Goal: Information Seeking & Learning: Compare options

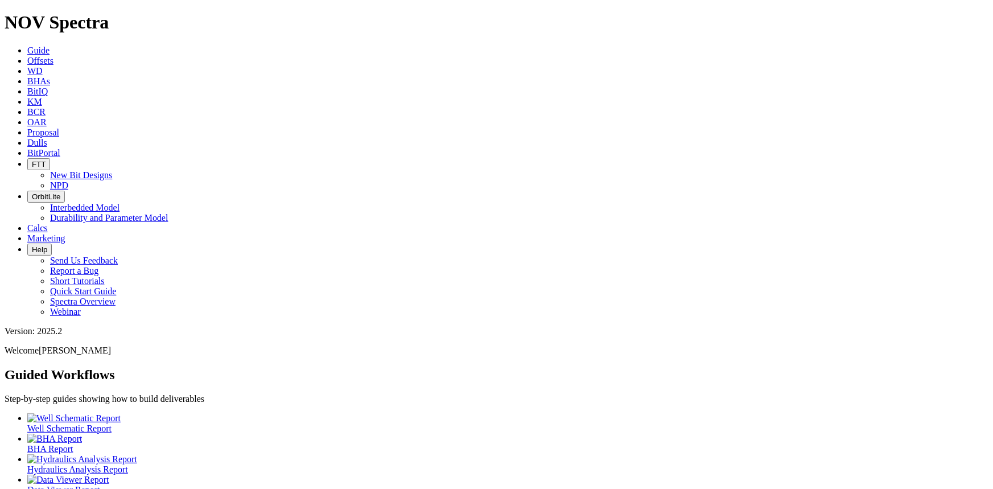
click at [27, 138] on icon at bounding box center [27, 143] width 0 height 10
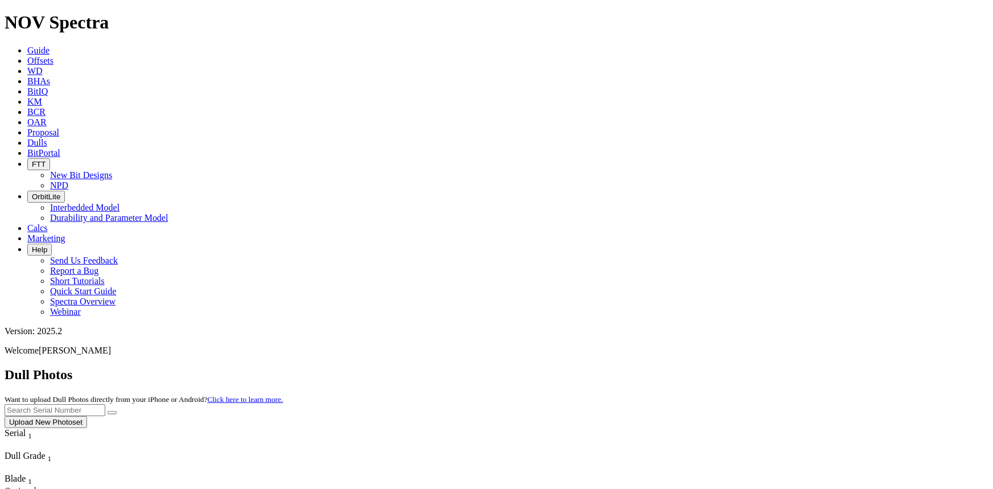
click at [87, 416] on button "Upload New Photoset" at bounding box center [46, 422] width 82 height 12
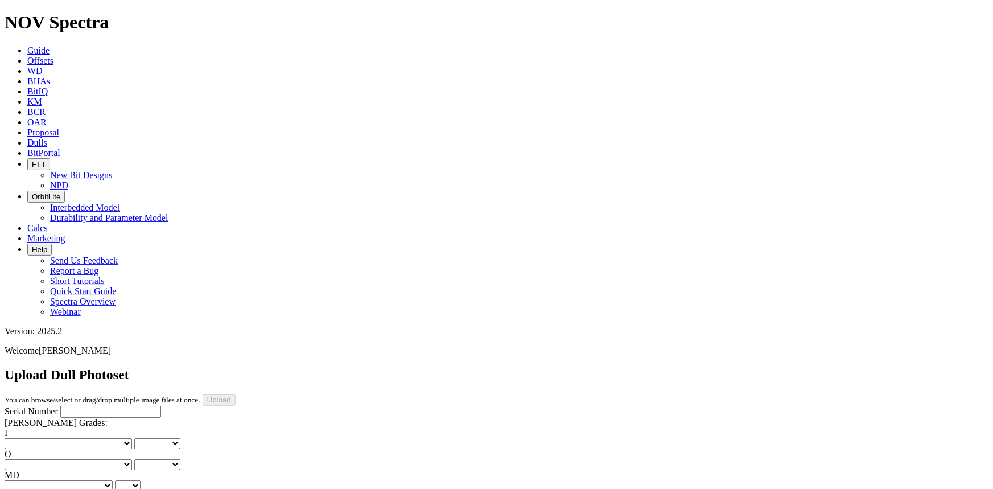
click at [75, 406] on input "Serial Number" at bounding box center [110, 412] width 101 height 12
type input "A311839"
drag, startPoint x: 494, startPoint y: 358, endPoint x: 494, endPoint y: 346, distance: 11.9
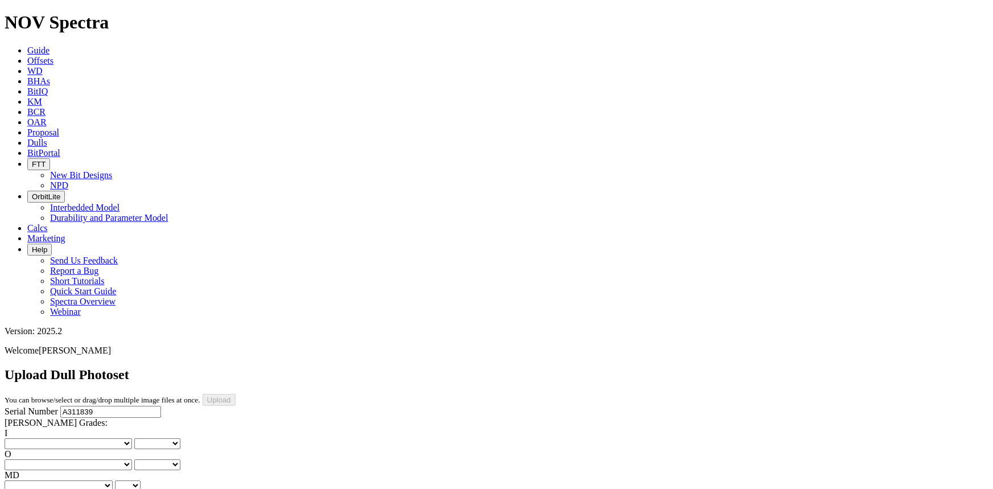
drag, startPoint x: 370, startPoint y: 354, endPoint x: 369, endPoint y: 346, distance: 8.6
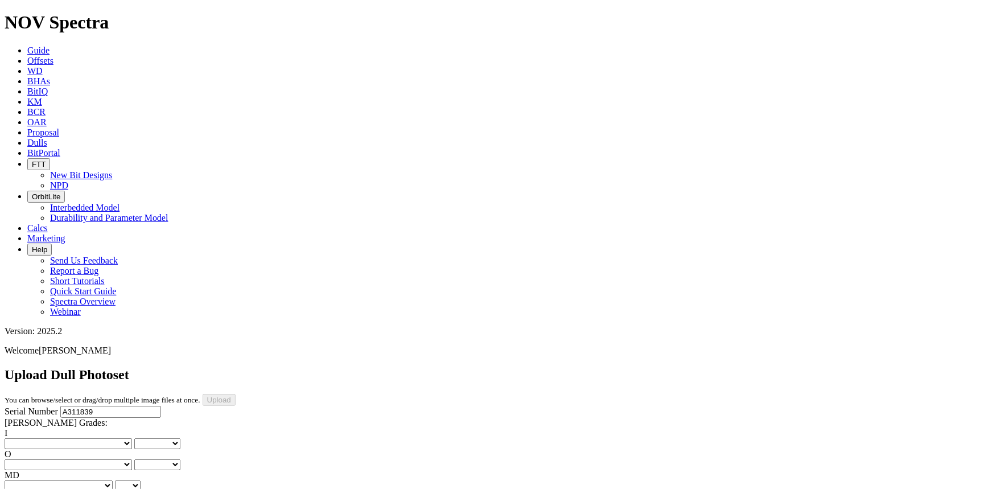
scroll to position [0, 0]
click at [42, 438] on select "No lost, worn or damaged cutters 0 1 2 3 4 5 6 7 8 No diamond table left on any…" at bounding box center [68, 443] width 127 height 11
select select "number:2"
click at [23, 438] on select "No lost, worn or damaged cutters 0 1 2 3 4 5 6 7 8 No diamond table left on any…" at bounding box center [68, 443] width 127 height 11
select select "number:2"
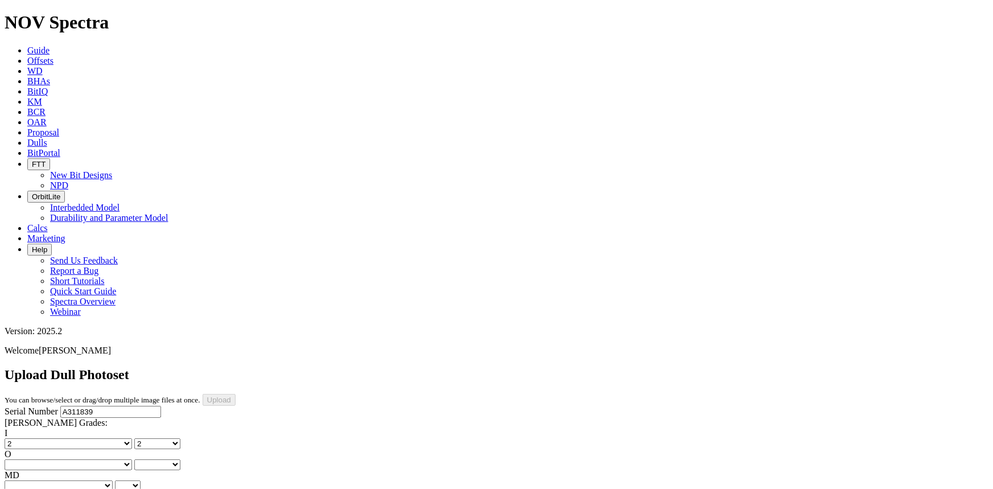
click at [114, 459] on select "No lost, worn or damaged cutters 0 1 2 3 4 5 6 7 8 No diamond table left on any…" at bounding box center [68, 464] width 127 height 11
select select "number:3"
click at [81, 459] on select "No lost, worn or damaged cutters 0 1 2 3 4 5 6 7 8 No diamond table left on any…" at bounding box center [68, 464] width 127 height 11
select select "number:3"
click at [58, 480] on select "BF - Bond Failure BT - Broken Teeth/Cutters BU - Balled Up Bit CR - Cored CT - …" at bounding box center [59, 485] width 108 height 11
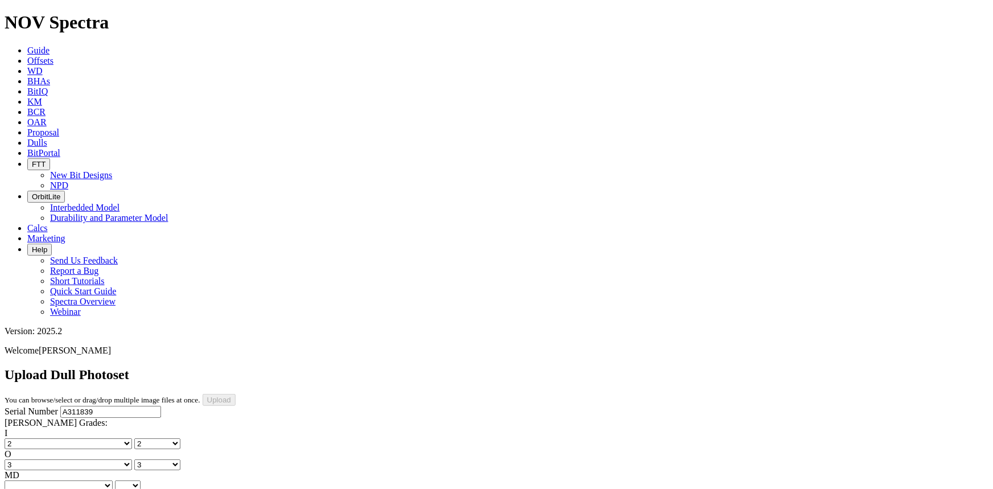
select select "string:BT"
click at [23, 480] on select "BF - Bond Failure BT - Broken Teeth/Cutters BU - Balled Up Bit CR - Cored CT - …" at bounding box center [59, 485] width 108 height 11
select select "string:BT"
select select "string:S"
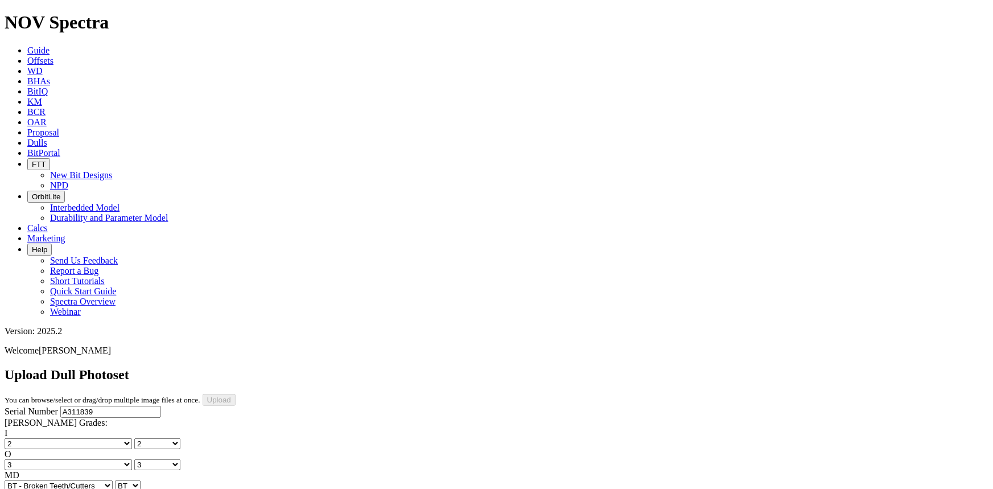
select select "string:S"
select select "string:X"
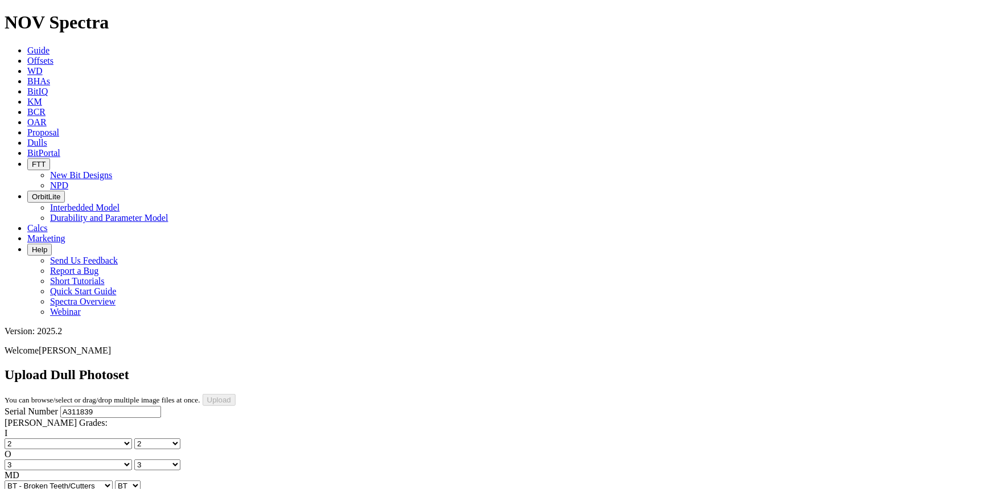
select select "string:X"
select select "string:I"
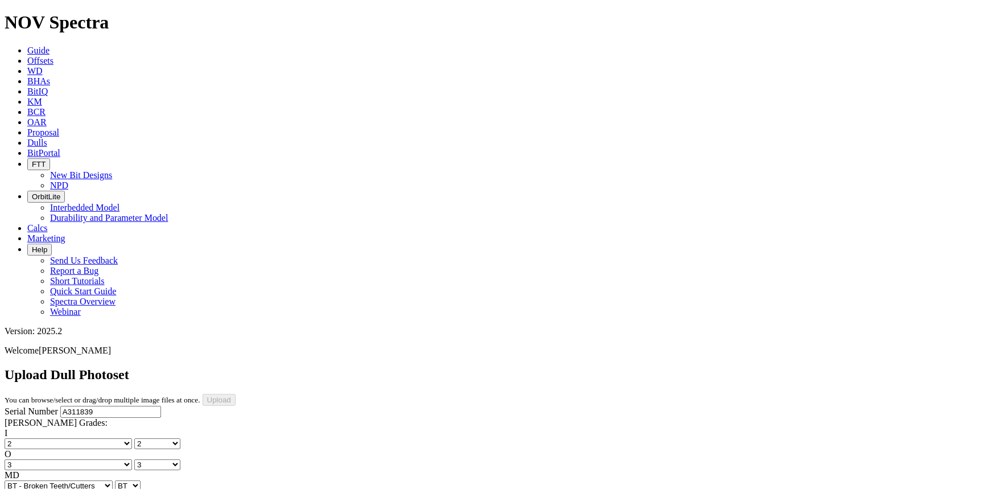
select select "string:WT"
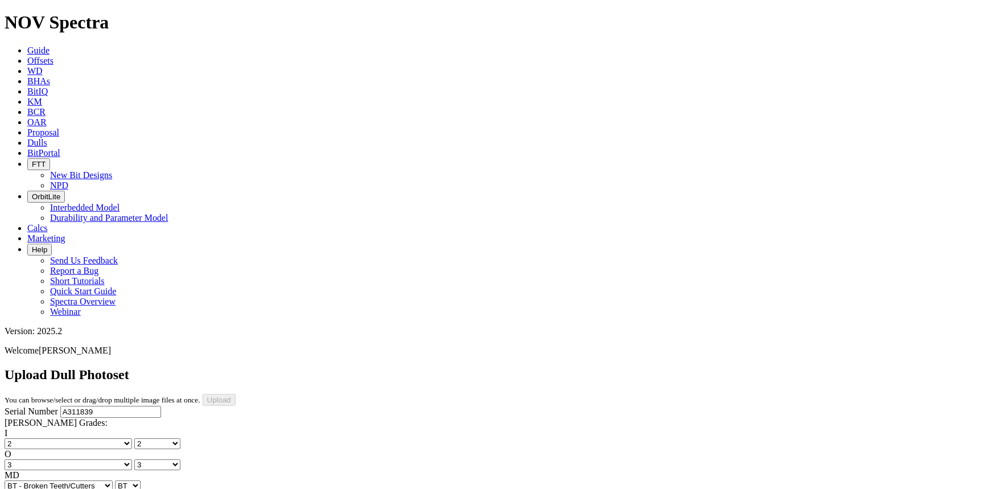
select select "string:_"
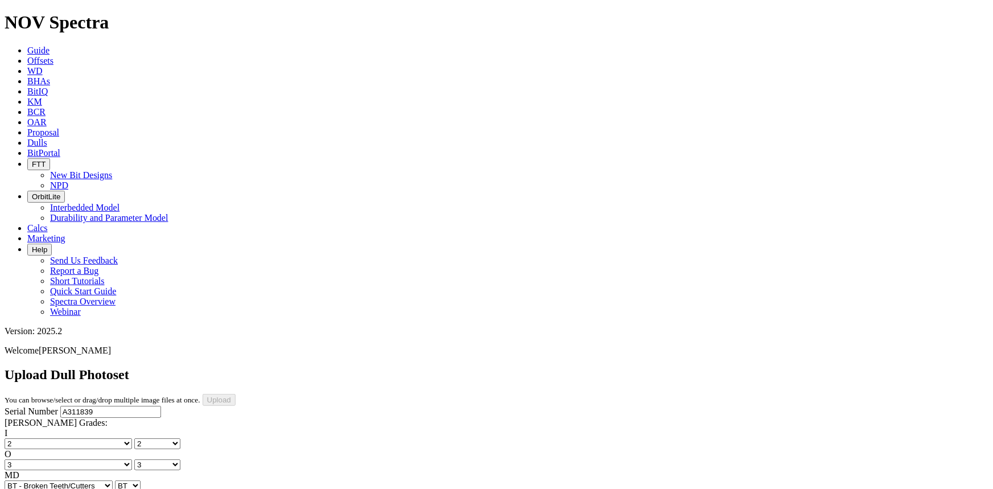
type input "9/6/25"
click at [106, 459] on select "No lost, worn or damaged cutters 0 1 2 3 4 5 6 7 8 No diamond table left on any…" at bounding box center [68, 464] width 127 height 11
select select "number:2"
click at [81, 459] on select "No lost, worn or damaged cutters 0 1 2 3 4 5 6 7 8 No diamond table left on any…" at bounding box center [68, 464] width 127 height 11
select select "number:2"
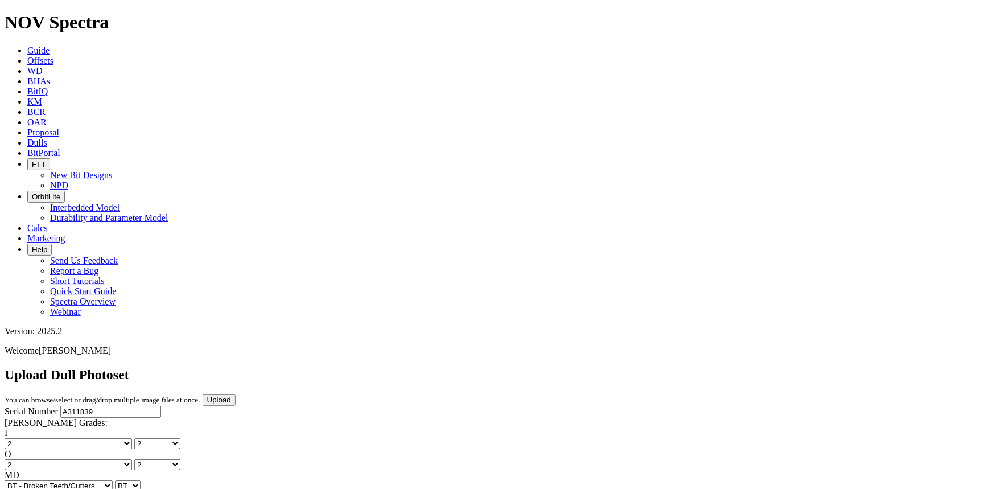
click at [236, 394] on input "Upload" at bounding box center [219, 400] width 33 height 12
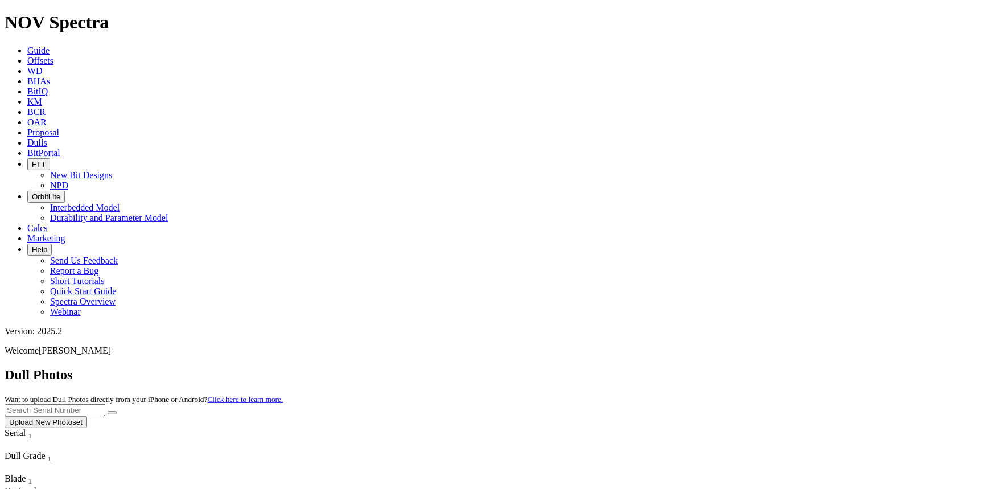
click at [87, 416] on button "Upload New Photoset" at bounding box center [46, 422] width 82 height 12
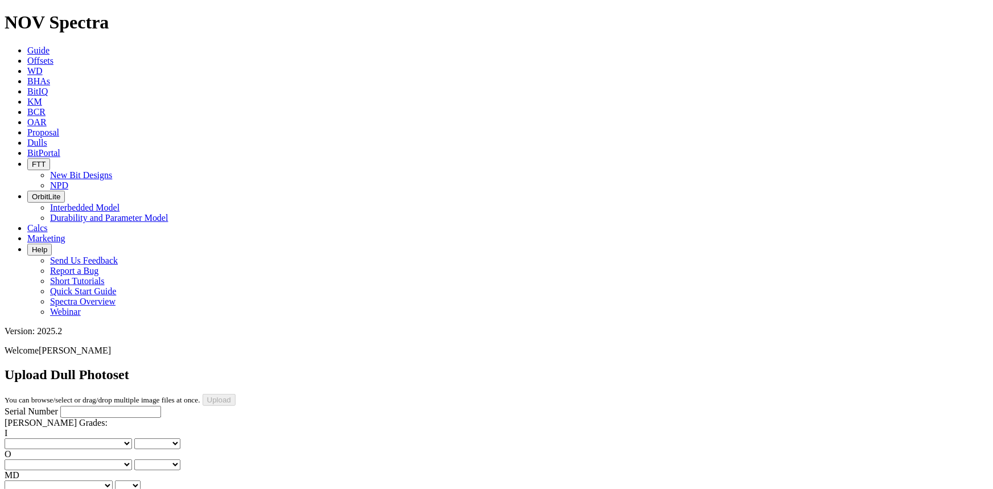
click at [92, 406] on input "Serial Number" at bounding box center [110, 412] width 101 height 12
type input "A315439"
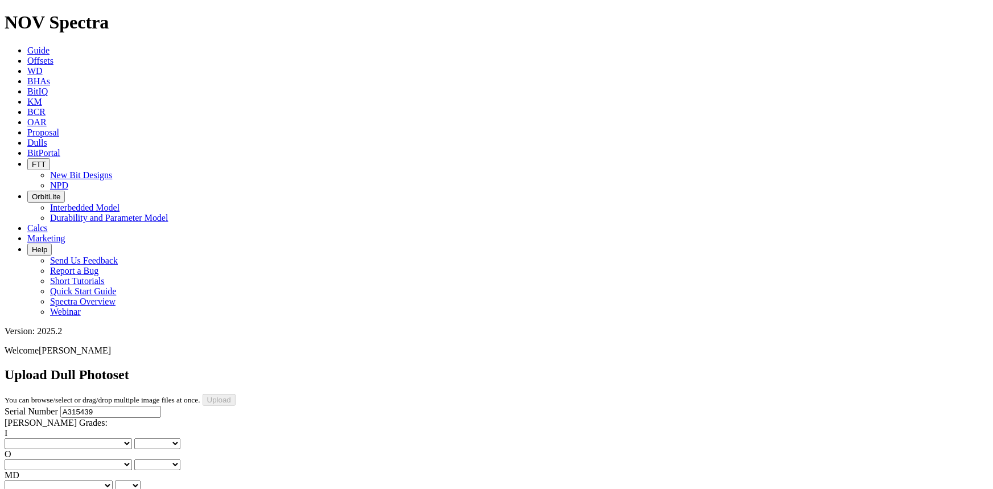
drag, startPoint x: 488, startPoint y: 307, endPoint x: 488, endPoint y: 294, distance: 12.5
drag, startPoint x: 706, startPoint y: 305, endPoint x: 706, endPoint y: 298, distance: 6.8
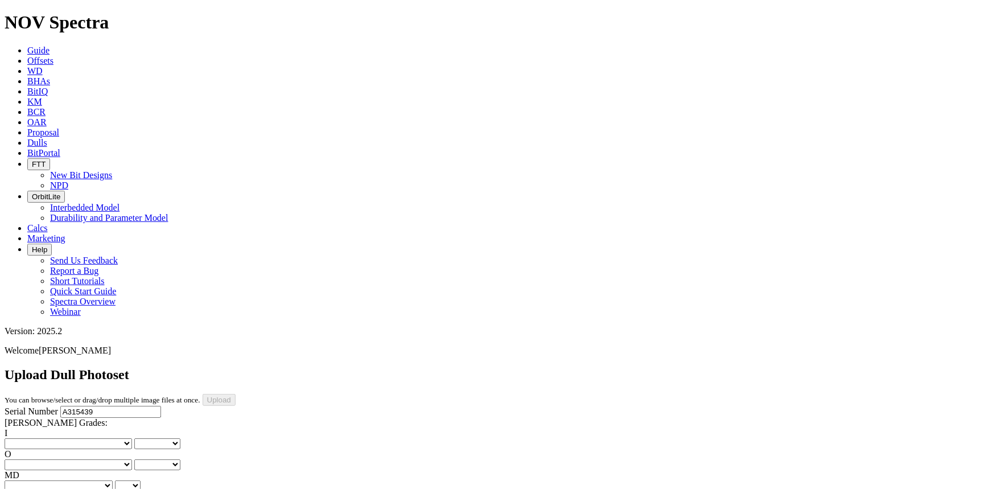
drag, startPoint x: 258, startPoint y: 463, endPoint x: 258, endPoint y: 449, distance: 13.1
drag, startPoint x: 481, startPoint y: 465, endPoint x: 481, endPoint y: 452, distance: 12.5
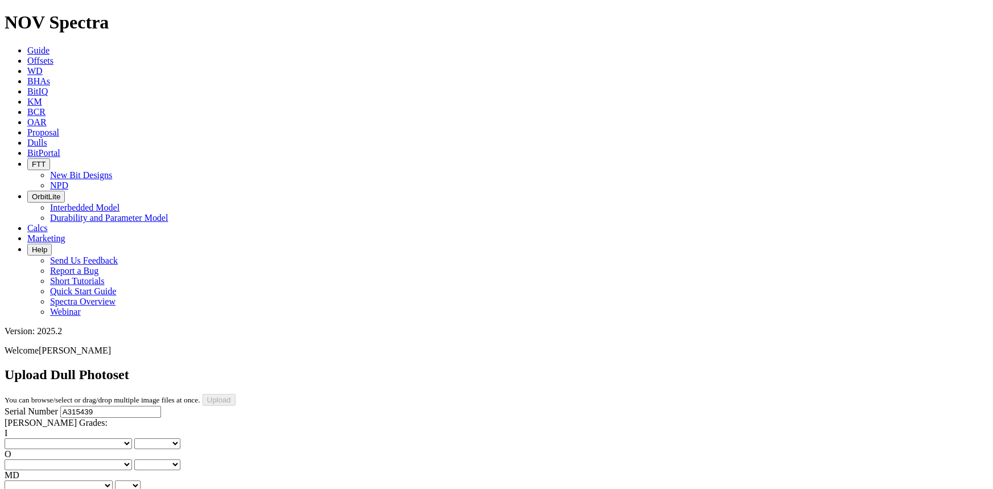
scroll to position [0, 0]
click at [42, 438] on select "No lost, worn or damaged cutters 0 1 2 3 4 5 6 7 8 No diamond table left on any…" at bounding box center [68, 443] width 127 height 11
select select "number:1"
click at [23, 438] on select "No lost, worn or damaged cutters 0 1 2 3 4 5 6 7 8 No diamond table left on any…" at bounding box center [68, 443] width 127 height 11
select select "number:1"
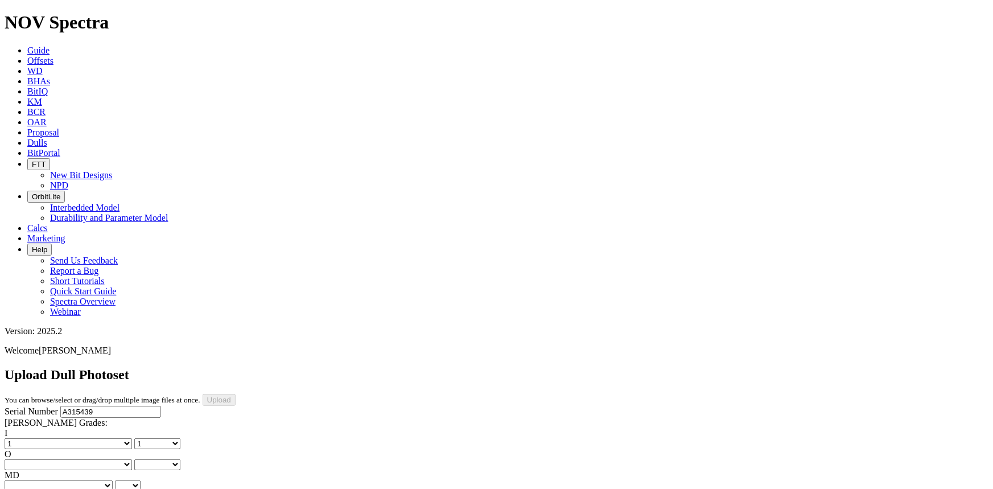
click at [106, 459] on select "No lost, worn or damaged cutters 0 1 2 3 4 5 6 7 8 No diamond table left on any…" at bounding box center [68, 464] width 127 height 11
select select "number:1"
click at [81, 459] on select "No lost, worn or damaged cutters 0 1 2 3 4 5 6 7 8 No diamond table left on any…" at bounding box center [68, 464] width 127 height 11
select select "number:1"
drag, startPoint x: 43, startPoint y: 217, endPoint x: 43, endPoint y: 223, distance: 6.3
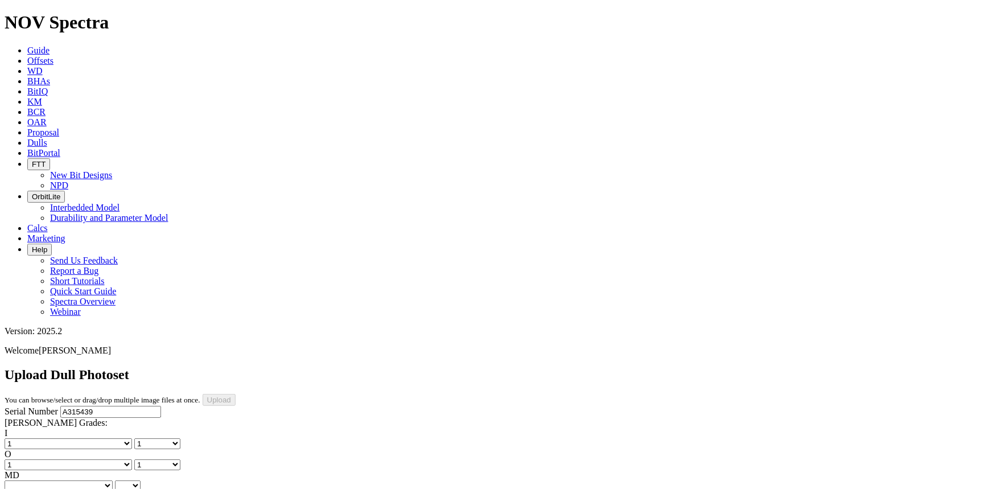
click at [43, 480] on select "BF - Bond Failure BT - Broken Teeth/Cutters BU - Balled Up Bit CR - Cored CT - …" at bounding box center [59, 485] width 108 height 11
select select "string:WT"
click at [23, 480] on select "BF - Bond Failure BT - Broken Teeth/Cutters BU - Balled Up Bit CR - Cored CT - …" at bounding box center [59, 485] width 108 height 11
select select "string:WT"
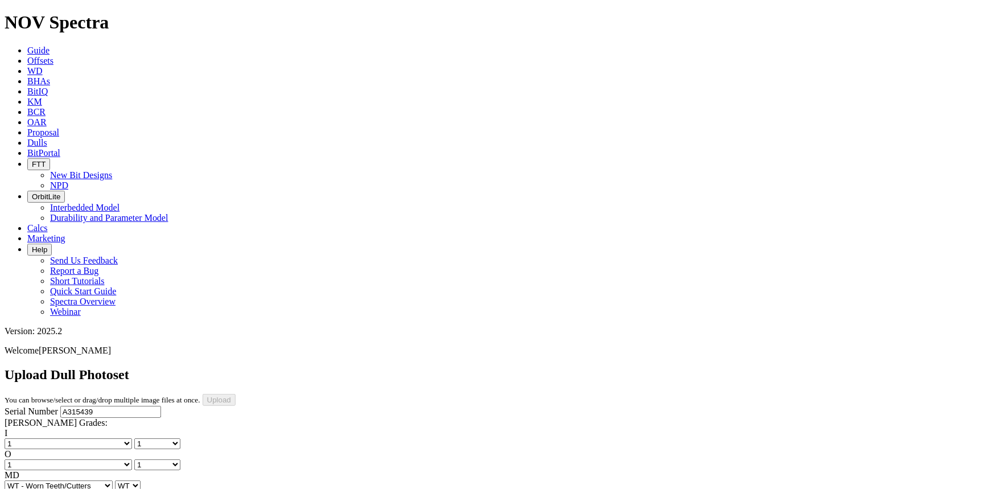
select select "string:A"
select select "string:X"
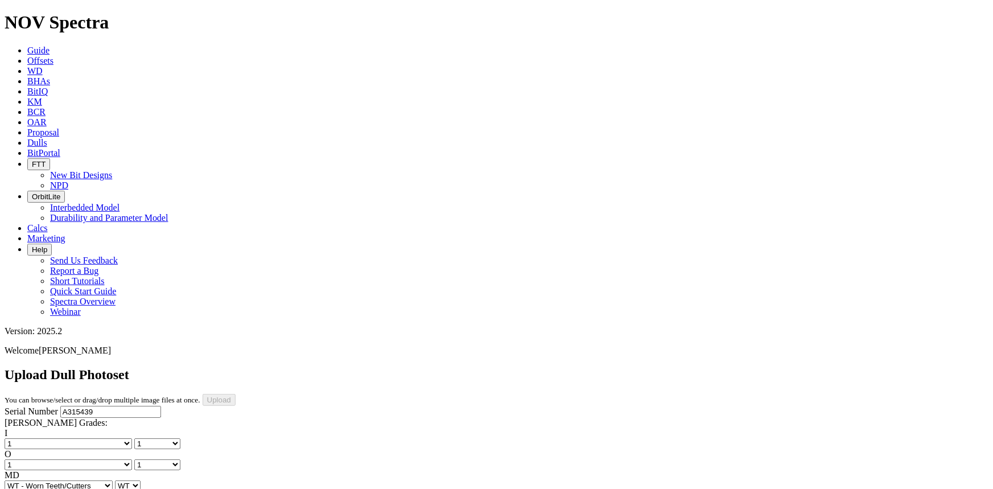
select select "string:X"
select select "string:I"
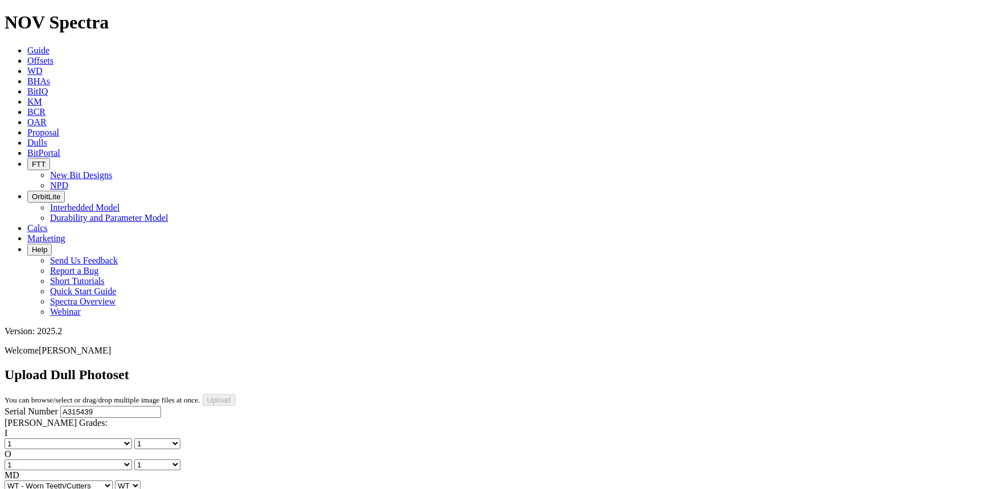
select select "string:I"
select select "string:NO"
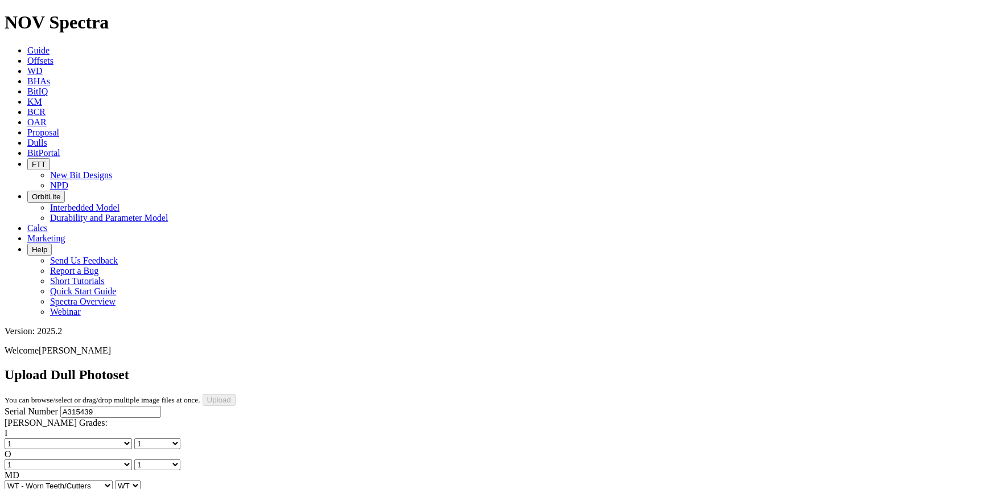
select select "string:_"
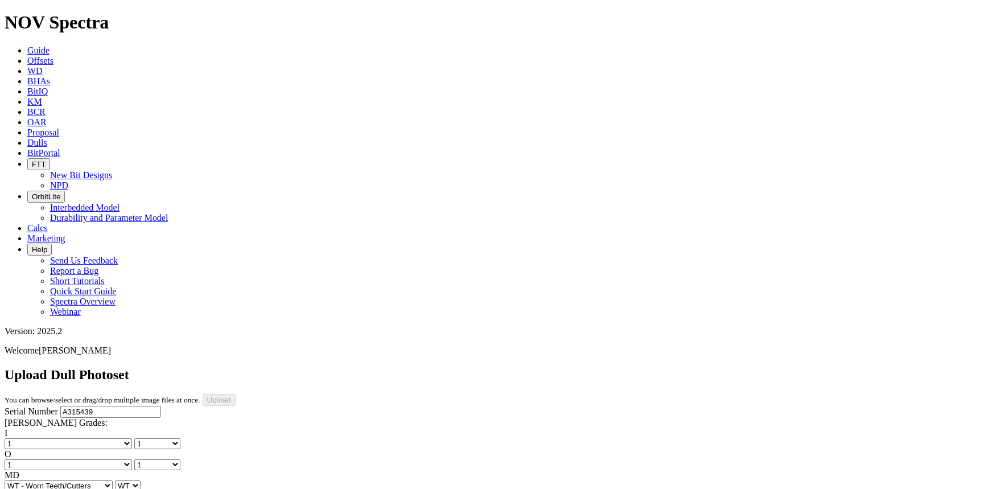
type input "9/13/25"
click at [236, 394] on input "Upload" at bounding box center [219, 400] width 33 height 12
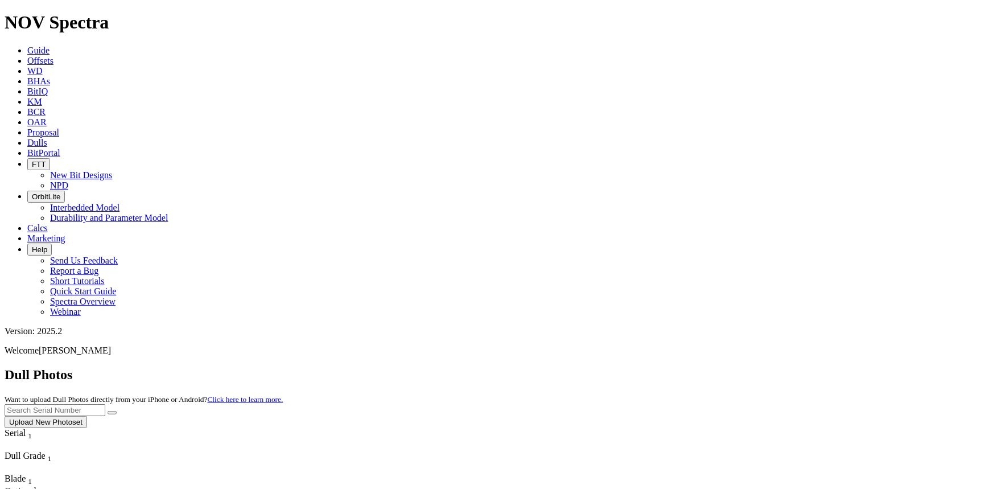
click at [87, 416] on button "Upload New Photoset" at bounding box center [46, 422] width 82 height 12
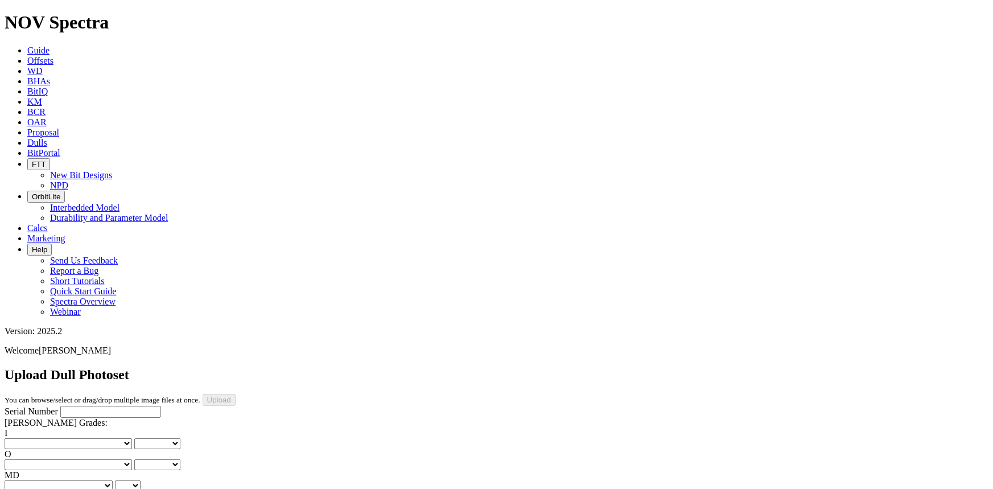
click at [110, 406] on input "Serial Number" at bounding box center [110, 412] width 101 height 12
type input "A320809"
drag, startPoint x: 478, startPoint y: 361, endPoint x: 478, endPoint y: 355, distance: 6.3
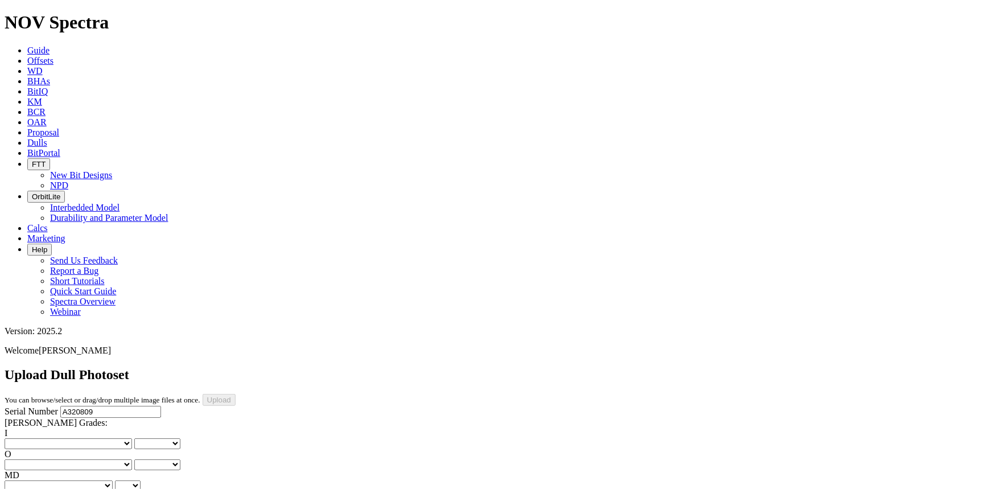
drag, startPoint x: 489, startPoint y: 358, endPoint x: 488, endPoint y: 346, distance: 12.6
drag, startPoint x: 488, startPoint y: 362, endPoint x: 488, endPoint y: 347, distance: 14.8
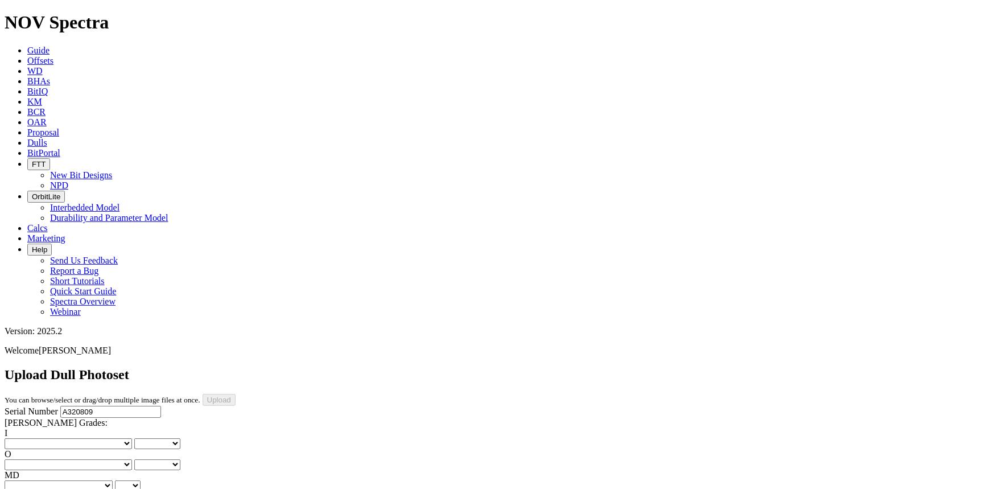
scroll to position [258, 0]
drag, startPoint x: 487, startPoint y: 389, endPoint x: 486, endPoint y: 383, distance: 5.7
drag, startPoint x: 485, startPoint y: 395, endPoint x: 485, endPoint y: 387, distance: 8.0
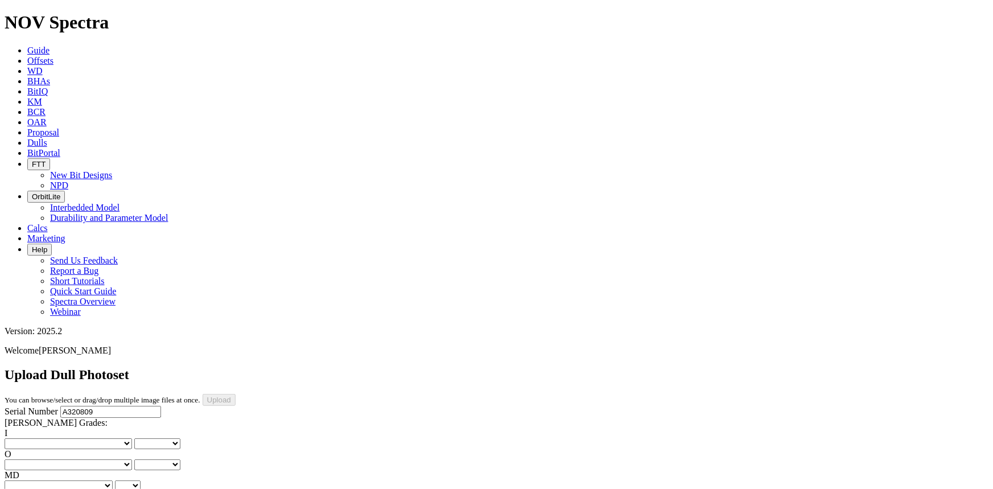
drag, startPoint x: 268, startPoint y: 402, endPoint x: 266, endPoint y: 396, distance: 6.5
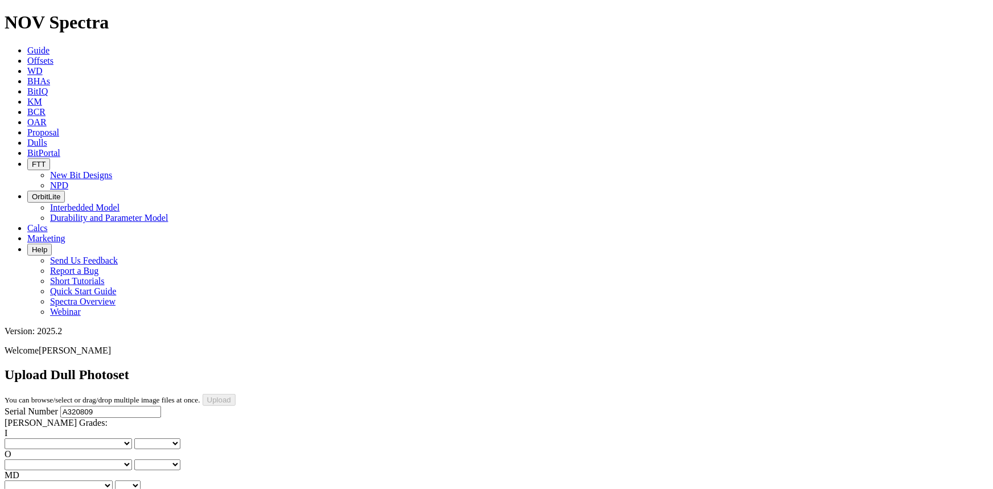
click at [31, 438] on select "No lost, worn or damaged cutters 0 1 2 3 4 5 6 7 8 No diamond table left on any…" at bounding box center [68, 443] width 127 height 11
select select "number:0"
click at [23, 438] on select "No lost, worn or damaged cutters 0 1 2 3 4 5 6 7 8 No diamond table left on any…" at bounding box center [68, 443] width 127 height 11
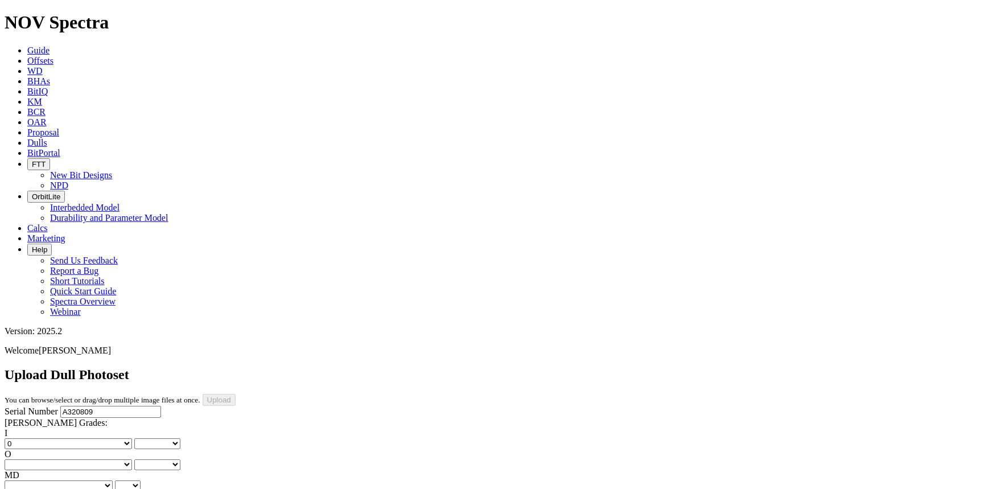
select select "number:0"
click at [94, 459] on select "No lost, worn or damaged cutters 0 1 2 3 4 5 6 7 8 No diamond table left on any…" at bounding box center [68, 464] width 127 height 11
select select "number:1"
click at [81, 459] on select "No lost, worn or damaged cutters 0 1 2 3 4 5 6 7 8 No diamond table left on any…" at bounding box center [68, 464] width 127 height 11
select select "number:1"
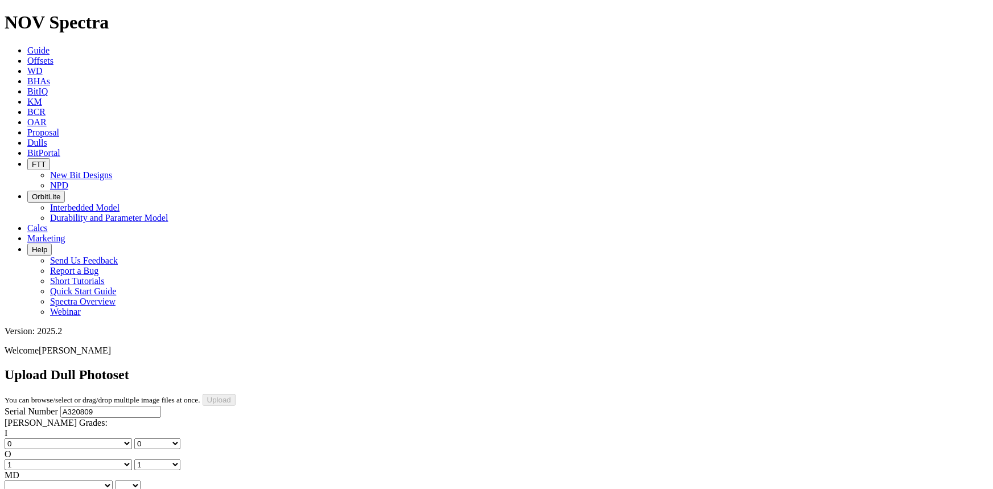
click at [48, 480] on select "BF - Bond Failure BT - Broken Teeth/Cutters BU - Balled Up Bit CR - Cored CT - …" at bounding box center [59, 485] width 108 height 11
select select "string:WT"
click at [23, 480] on select "BF - Bond Failure BT - Broken Teeth/Cutters BU - Balled Up Bit CR - Cored CT - …" at bounding box center [59, 485] width 108 height 11
select select "string:WT"
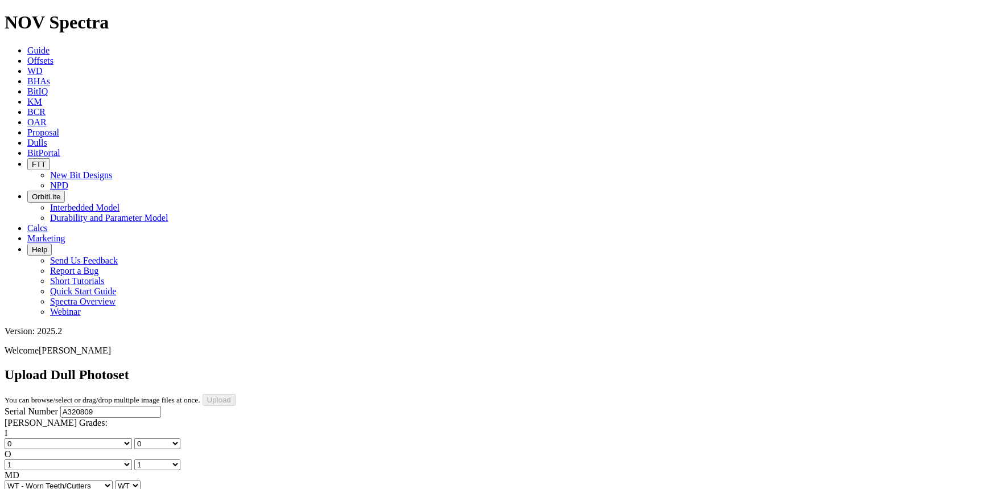
select select "string:S"
drag, startPoint x: 53, startPoint y: 262, endPoint x: 52, endPoint y: 270, distance: 8.0
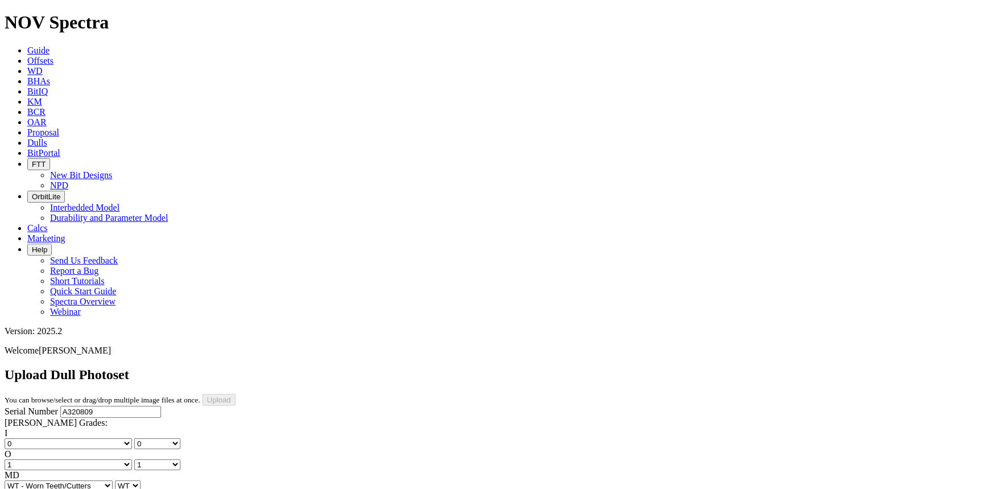
select select "string:X"
select select "string:I"
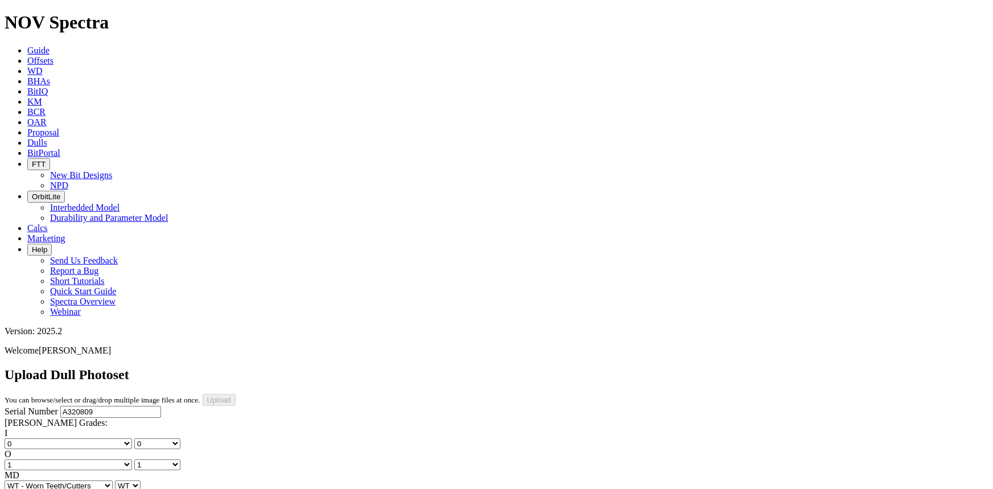
select select "string:I"
select select "string:CT"
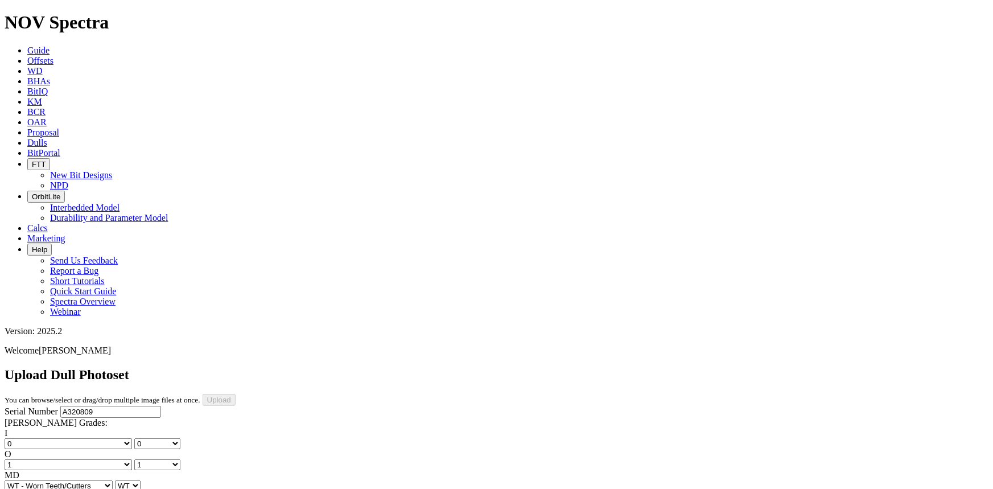
select select "string:CT"
drag, startPoint x: 101, startPoint y: 308, endPoint x: 102, endPoint y: 300, distance: 8.6
select select "string:_"
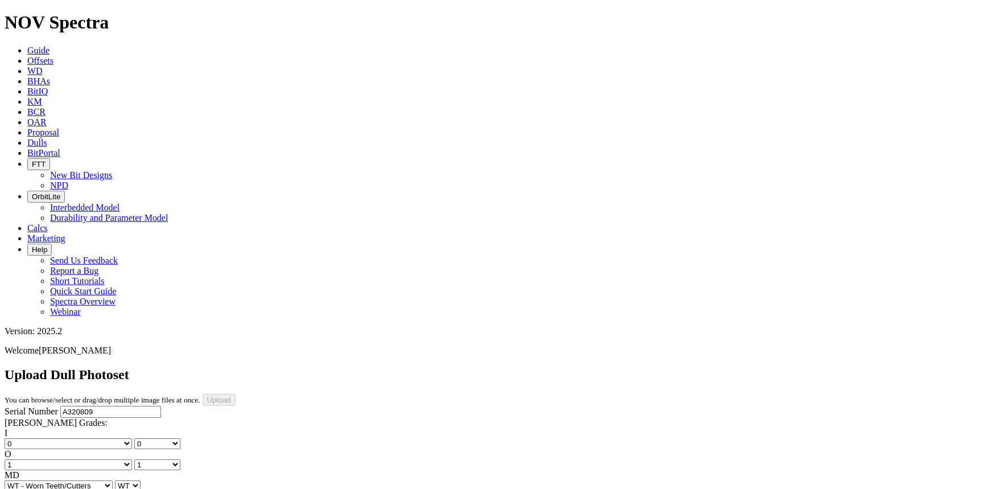
select select "string:_"
type input "9/14/25"
click at [236, 394] on input "Upload" at bounding box center [219, 400] width 33 height 12
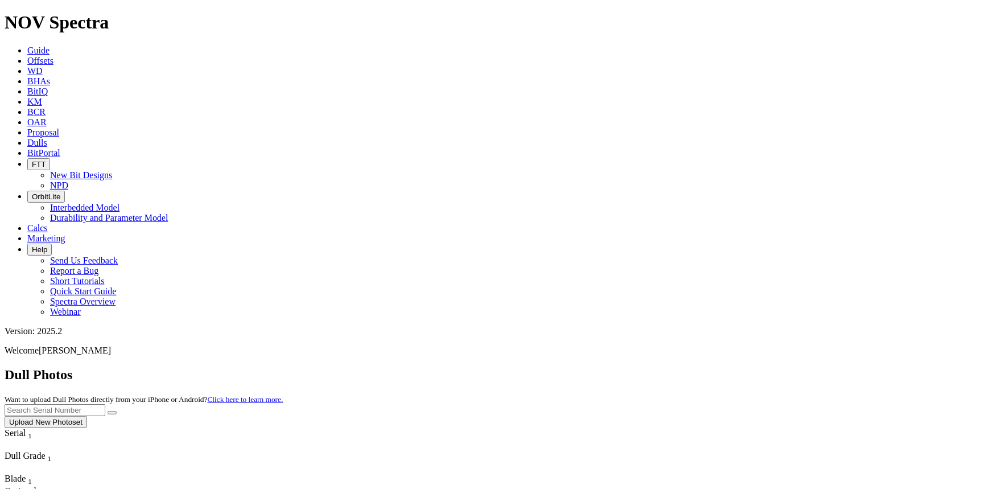
click at [87, 416] on button "Upload New Photoset" at bounding box center [46, 422] width 82 height 12
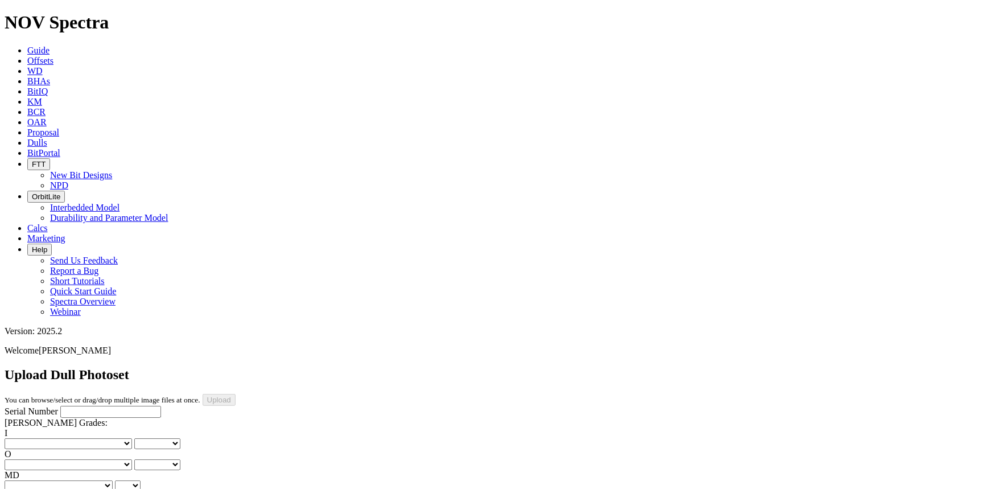
click at [64, 406] on input "Serial Number" at bounding box center [110, 412] width 101 height 12
type input "A319085"
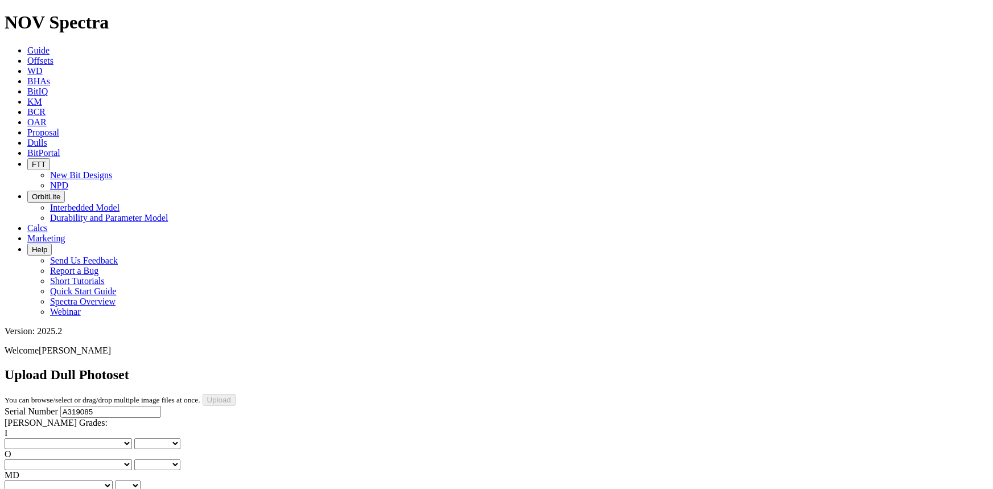
drag, startPoint x: 258, startPoint y: 411, endPoint x: 258, endPoint y: 400, distance: 10.8
drag, startPoint x: 369, startPoint y: 405, endPoint x: 369, endPoint y: 399, distance: 6.3
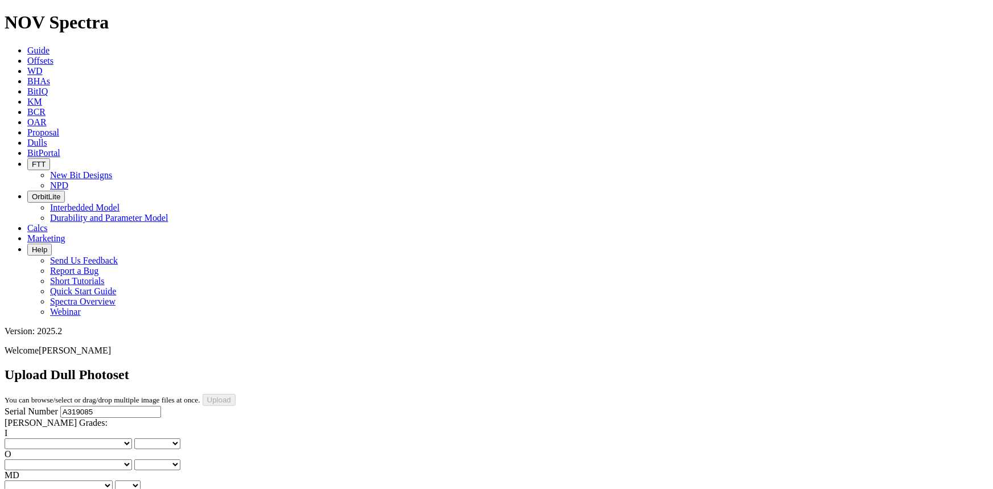
drag, startPoint x: 489, startPoint y: 405, endPoint x: 489, endPoint y: 397, distance: 8.5
drag, startPoint x: 585, startPoint y: 406, endPoint x: 585, endPoint y: 398, distance: 7.4
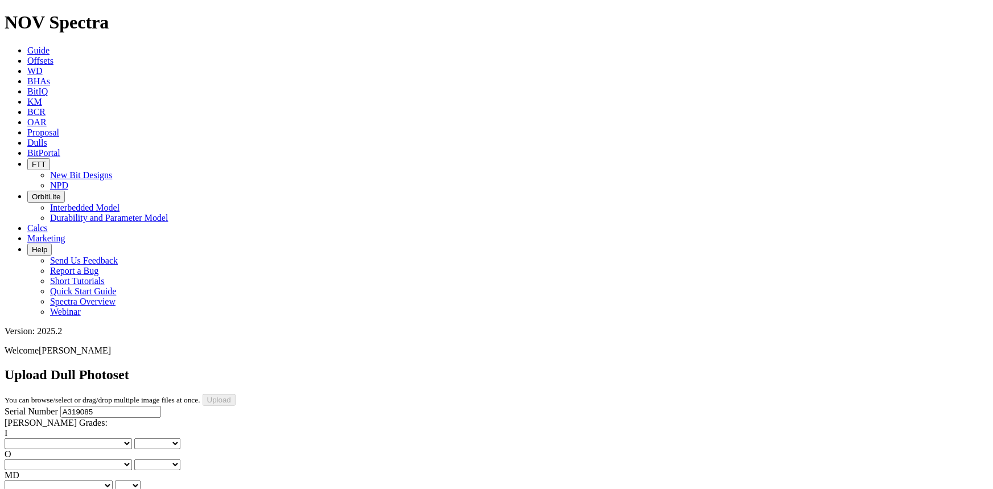
scroll to position [569, 0]
drag, startPoint x: 261, startPoint y: 408, endPoint x: 260, endPoint y: 402, distance: 6.9
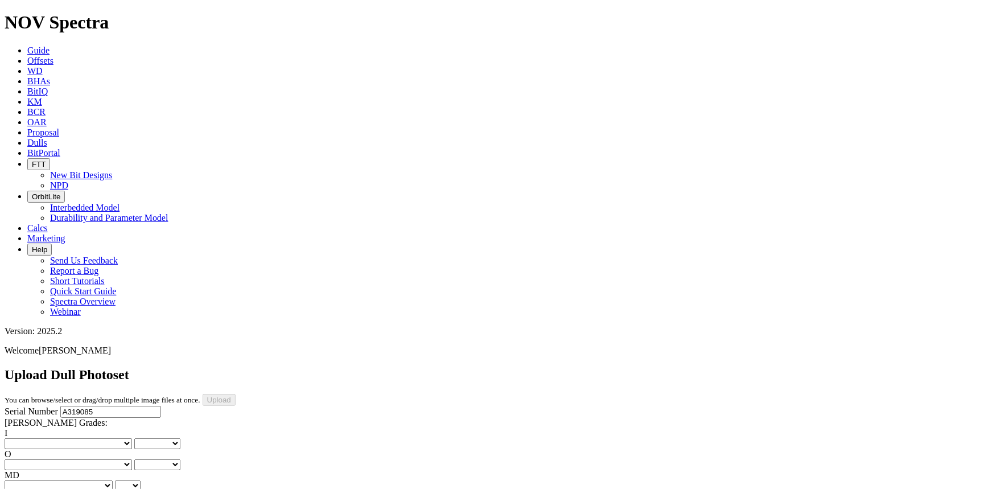
click at [43, 438] on select "No lost, worn or damaged cutters 0 1 2 3 4 5 6 7 8 No diamond table left on any…" at bounding box center [68, 443] width 127 height 11
select select "number:1"
click at [23, 438] on select "No lost, worn or damaged cutters 0 1 2 3 4 5 6 7 8 No diamond table left on any…" at bounding box center [68, 443] width 127 height 11
select select "number:1"
click at [92, 459] on select "No lost, worn or damaged cutters 0 1 2 3 4 5 6 7 8 No diamond table left on any…" at bounding box center [68, 464] width 127 height 11
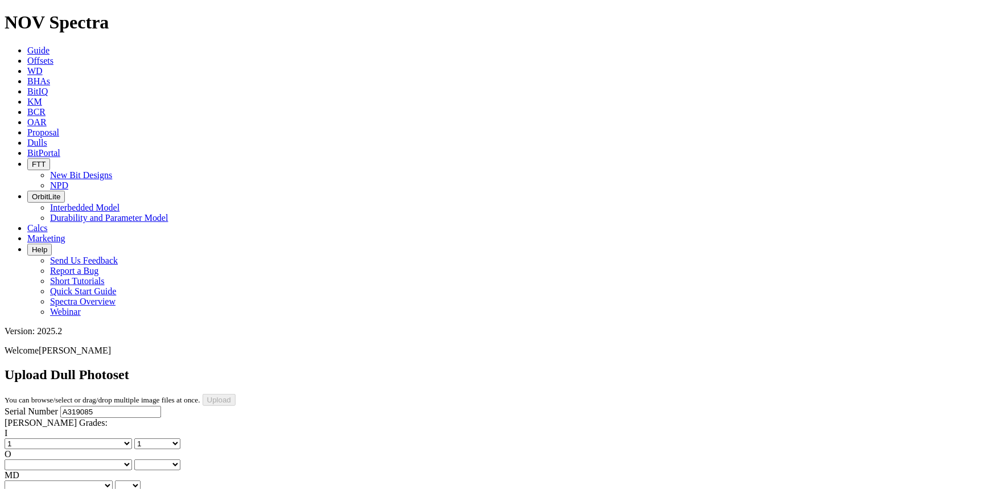
select select "number:3"
click at [81, 459] on select "No lost, worn or damaged cutters 0 1 2 3 4 5 6 7 8 No diamond table left on any…" at bounding box center [68, 464] width 127 height 11
select select "number:3"
click at [45, 480] on select "BF - Bond Failure BT - Broken Teeth/Cutters BU - Balled Up Bit CR - Cored CT - …" at bounding box center [59, 485] width 108 height 11
select select "string:CT"
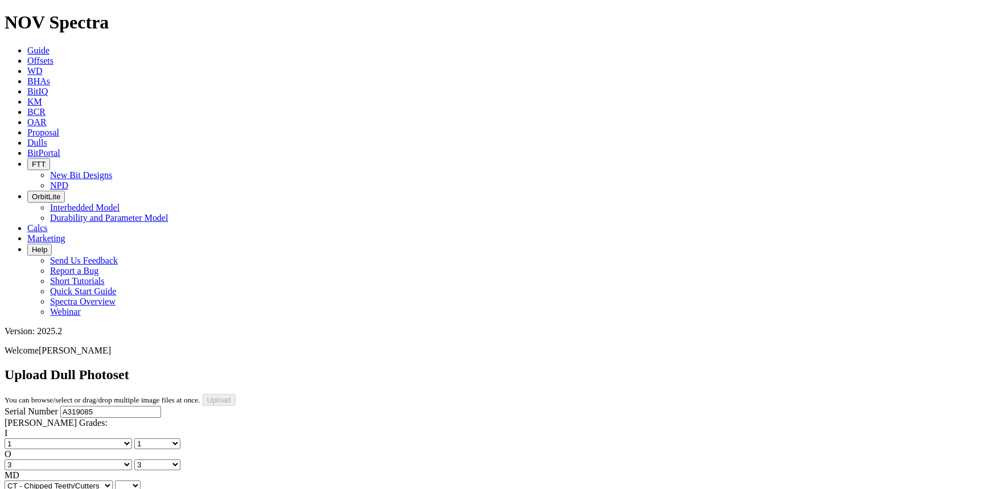
click at [23, 480] on select "BF - Bond Failure BT - Broken Teeth/Cutters BU - Balled Up Bit CR - Cored CT - …" at bounding box center [59, 485] width 108 height 11
select select "string:CT"
select select "string:S"
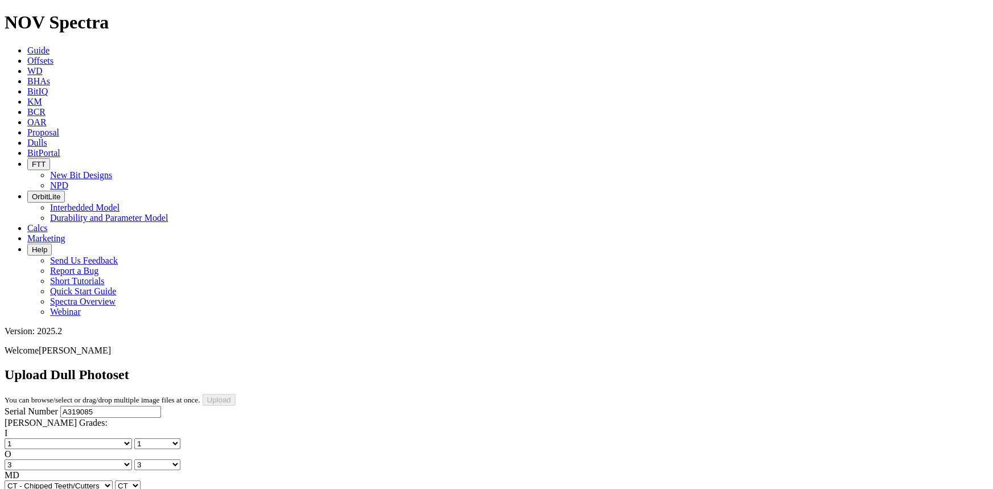
select select "string:S"
select select "string:X"
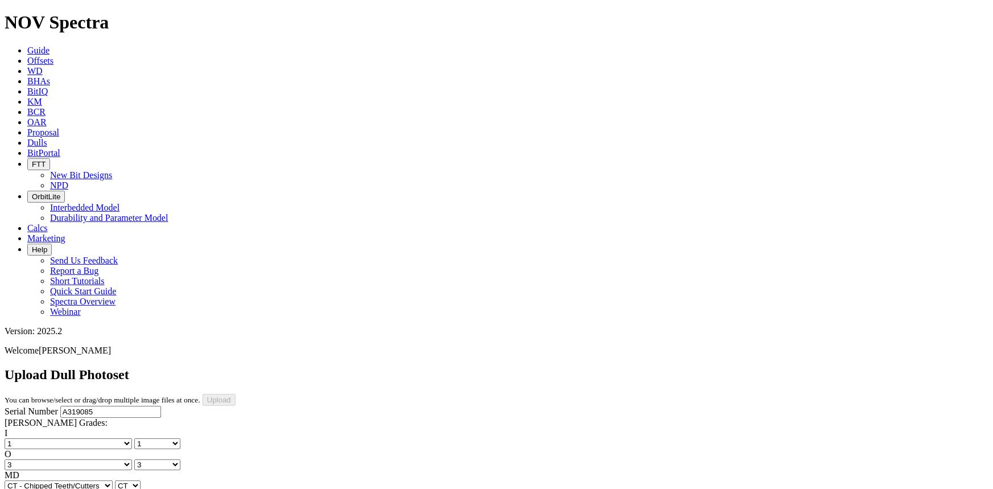
select select "string:I"
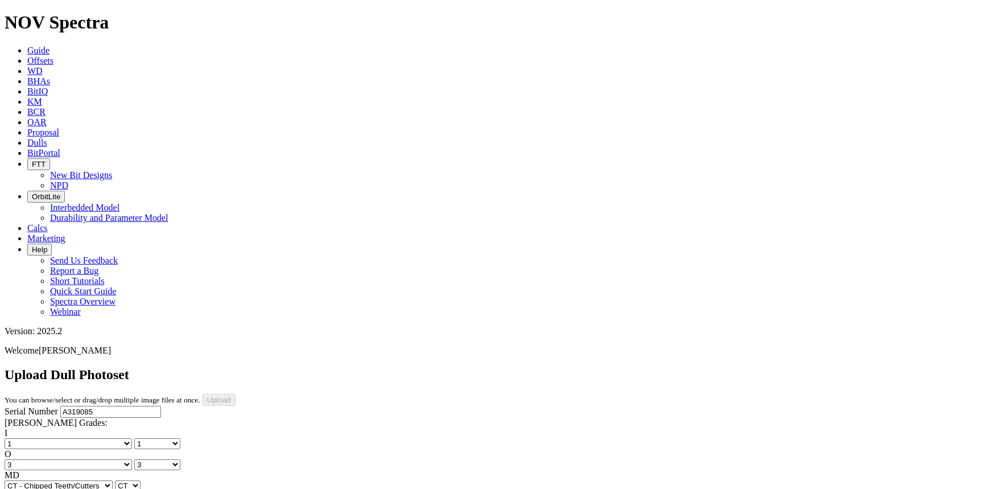
select select "string:BT"
select select "string:_"
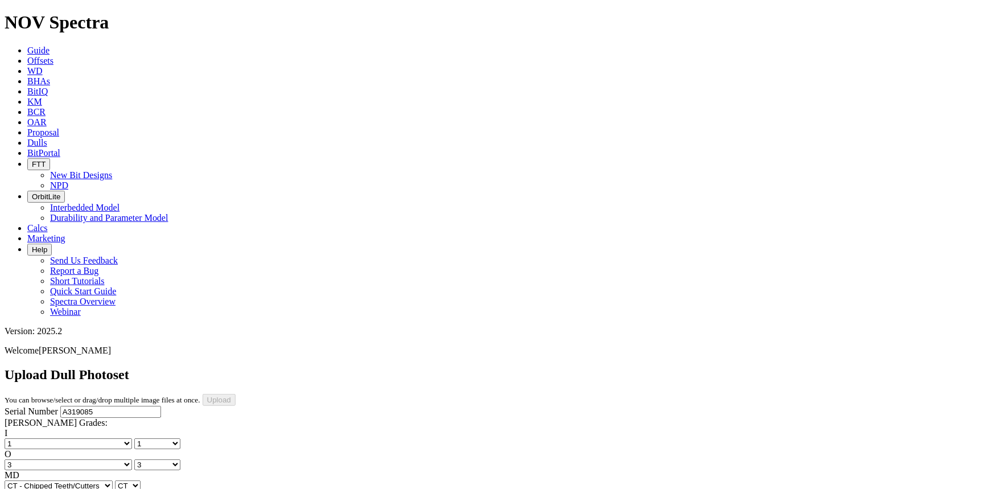
select select "string:_"
type input "9/14/25"
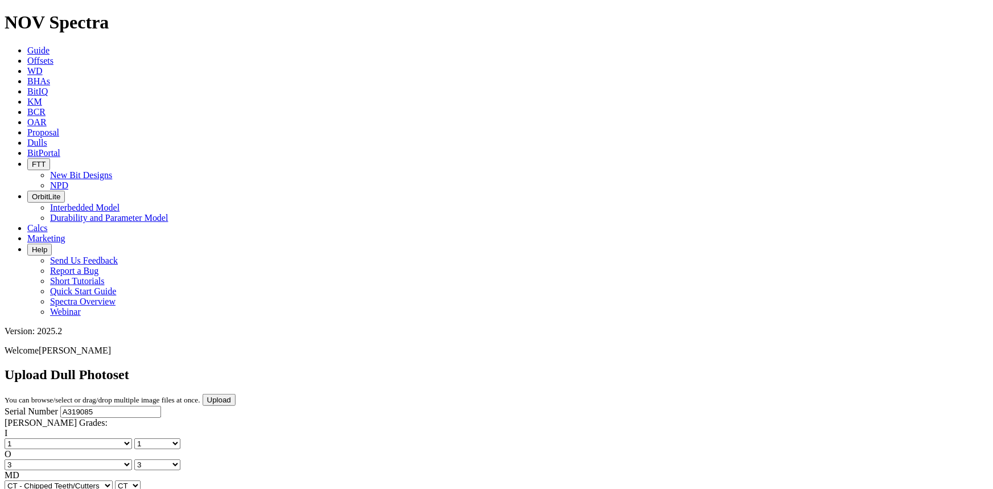
click at [236, 394] on input "Upload" at bounding box center [219, 400] width 33 height 12
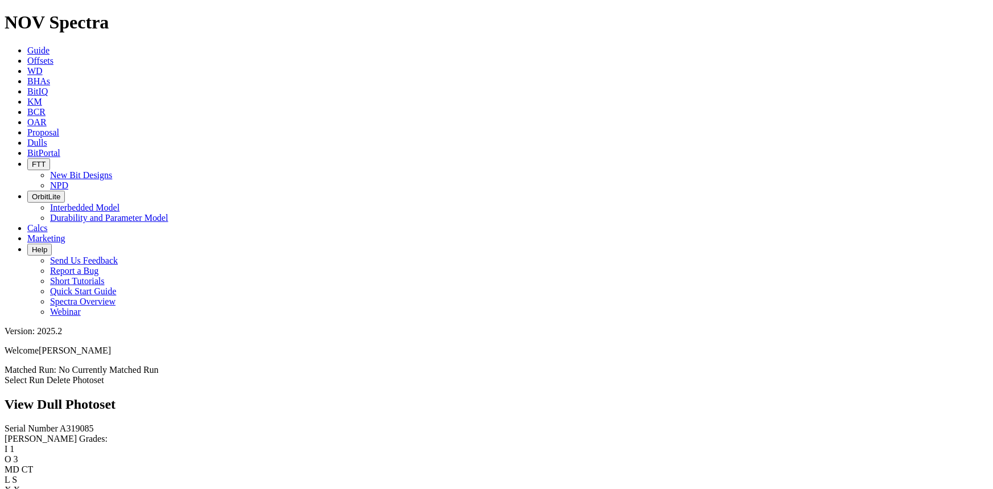
click at [27, 138] on icon at bounding box center [27, 143] width 0 height 10
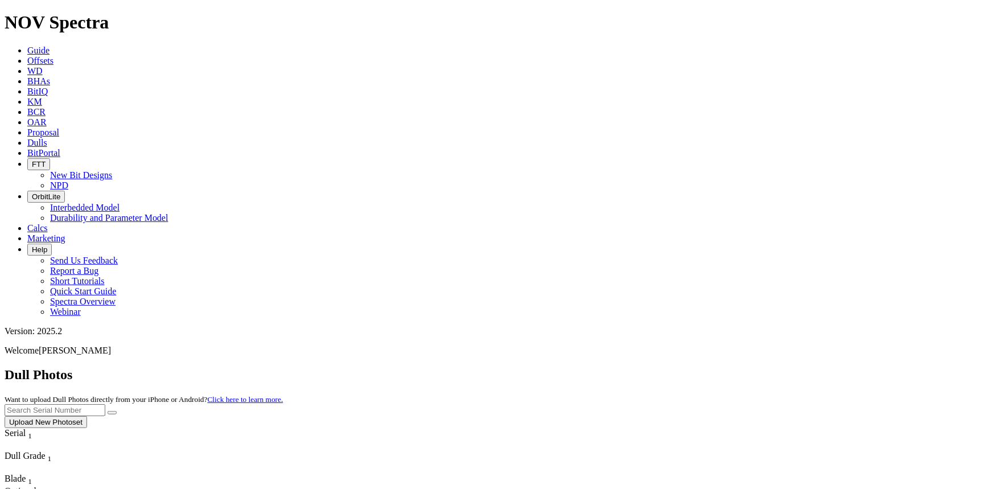
click at [105, 404] on input "text" at bounding box center [55, 410] width 101 height 12
click at [53, 56] on span "Offsets" at bounding box center [40, 61] width 26 height 10
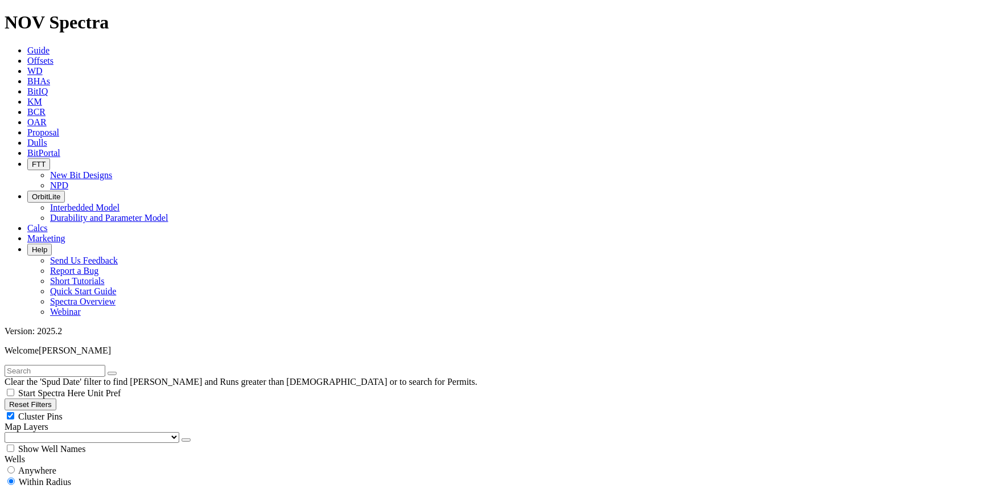
click at [84, 365] on input "text" at bounding box center [55, 371] width 101 height 12
click at [105, 365] on input "text" at bounding box center [55, 371] width 101 height 12
type input "A307603"
click at [119, 371] on button "submit" at bounding box center [123, 372] width 9 height 3
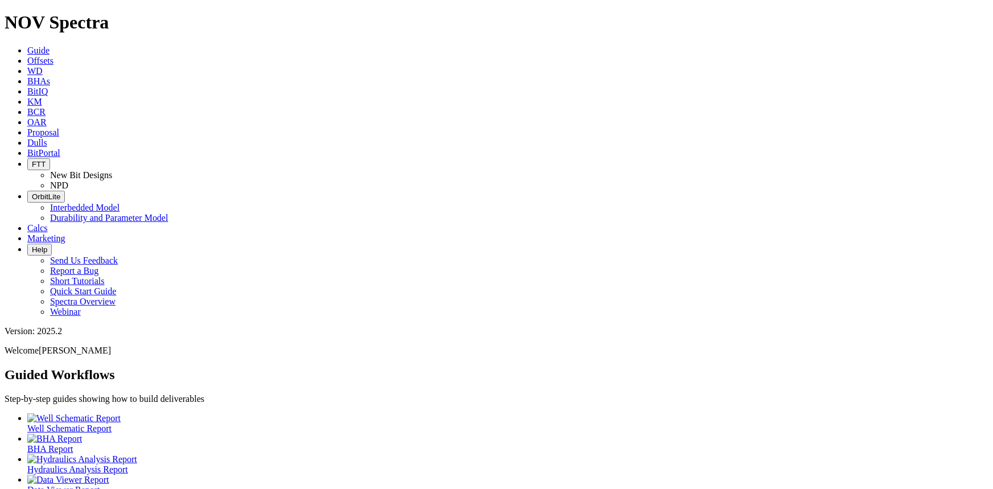
click at [27, 56] on icon at bounding box center [27, 61] width 0 height 10
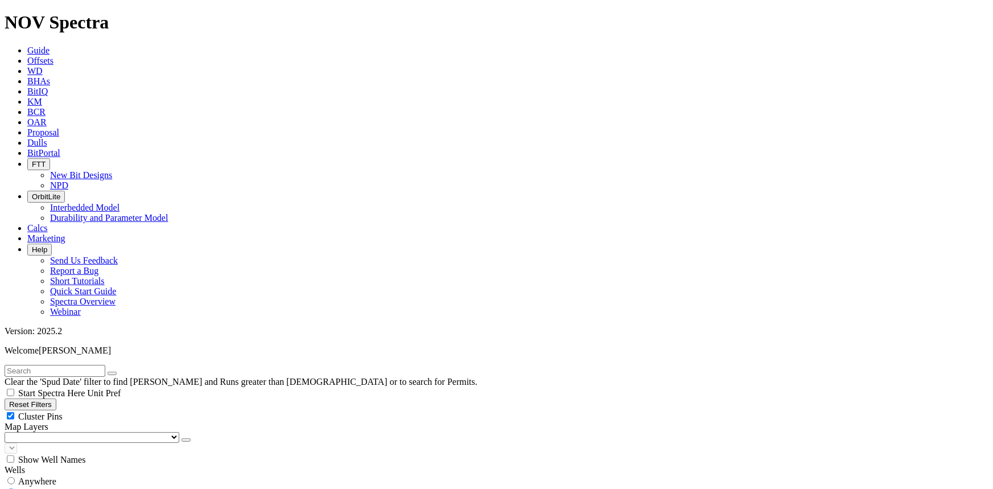
click at [105, 365] on input "text" at bounding box center [55, 371] width 101 height 12
type input "A307029"
click at [119, 371] on button "submit" at bounding box center [123, 372] width 9 height 3
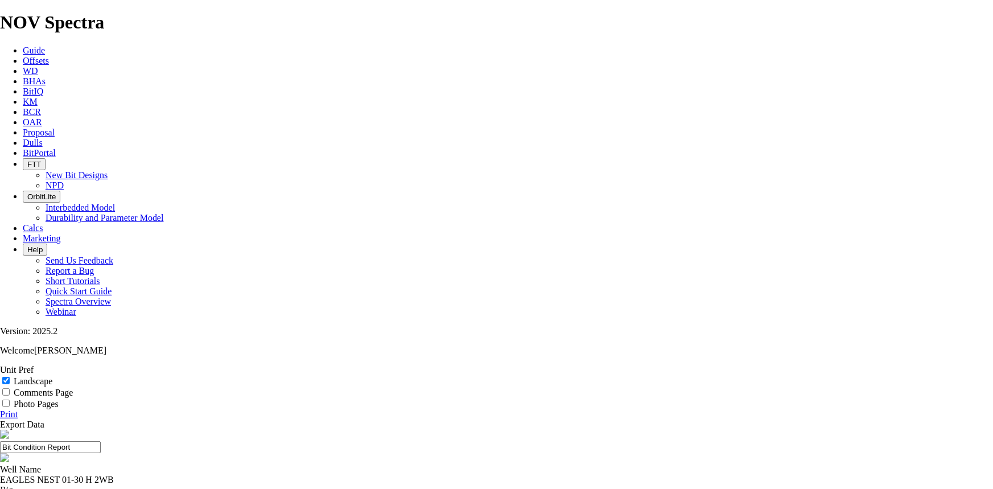
click at [18, 409] on link "Print" at bounding box center [9, 414] width 18 height 10
click at [10, 377] on input "Landscape" at bounding box center [5, 380] width 7 height 7
checkbox input "true"
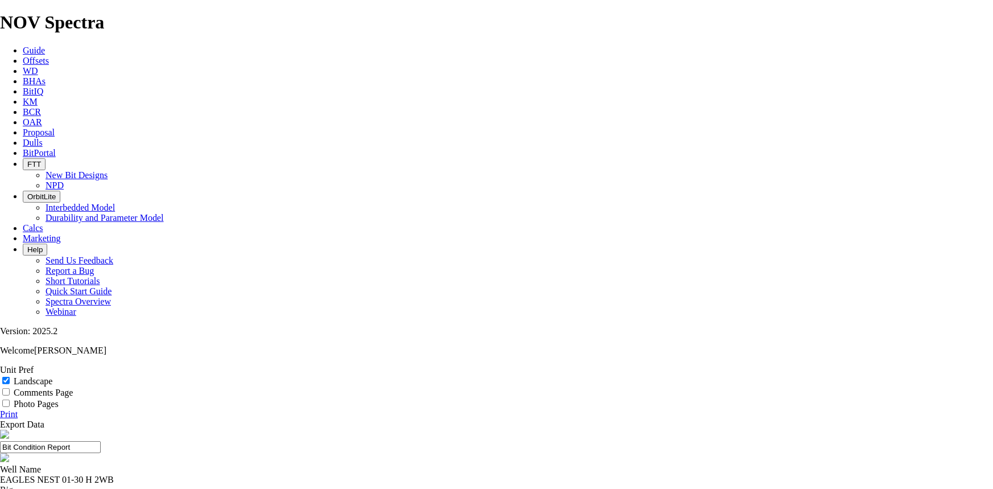
scroll to position [0, 0]
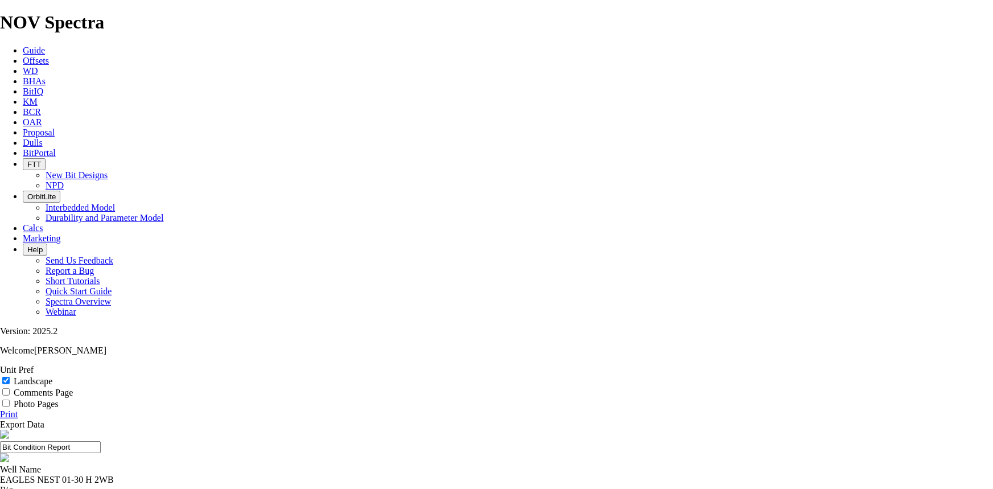
scroll to position [0, 0]
click at [18, 409] on link "Print" at bounding box center [9, 414] width 18 height 10
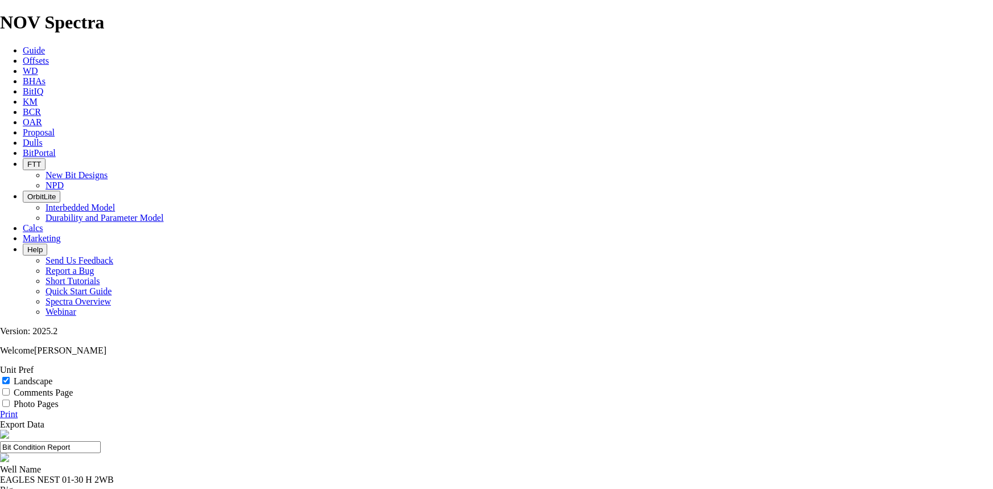
scroll to position [0, 0]
click at [342, 474] on div "EAGLES NEST 01-30 H 2WB" at bounding box center [496, 479] width 993 height 10
click at [359, 474] on div "EAGLES NEST 01-30 H 2WB" at bounding box center [496, 479] width 993 height 10
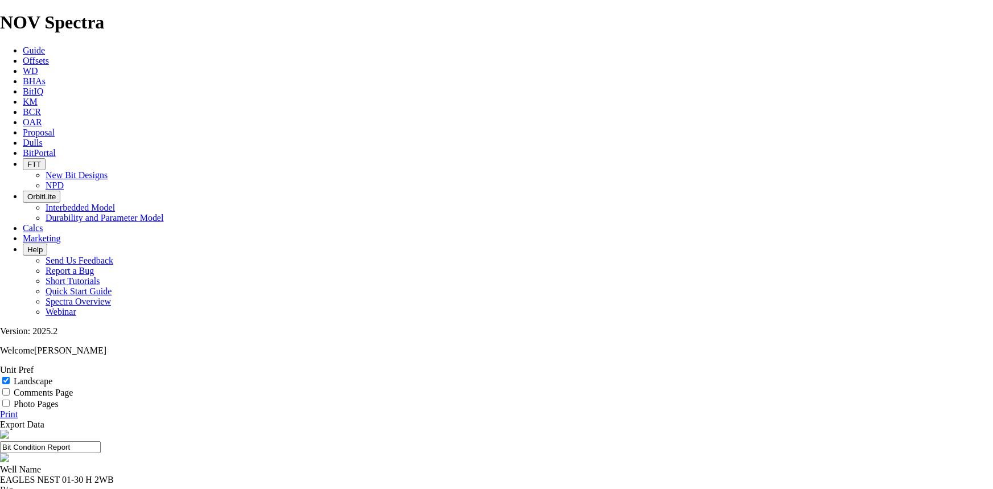
click at [44, 419] on link "Export Data" at bounding box center [22, 424] width 44 height 10
click at [59, 399] on label "Photo Pages" at bounding box center [36, 404] width 45 height 10
click at [10, 399] on input "Photo Pages" at bounding box center [5, 402] width 7 height 7
click at [59, 399] on label "Photo Pages" at bounding box center [36, 404] width 45 height 10
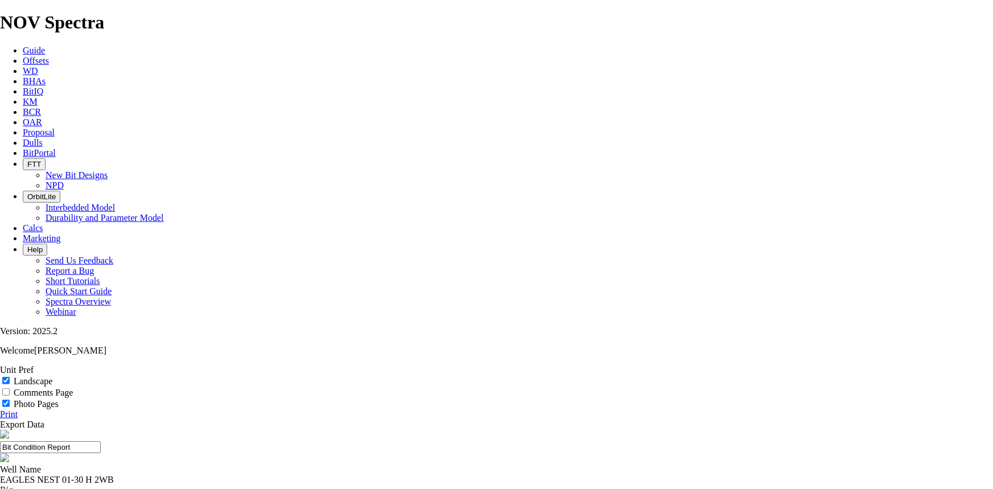
click at [10, 399] on input "Photo Pages" at bounding box center [5, 402] width 7 height 7
checkbox input "false"
click at [10, 388] on input "Comments Page" at bounding box center [5, 391] width 7 height 7
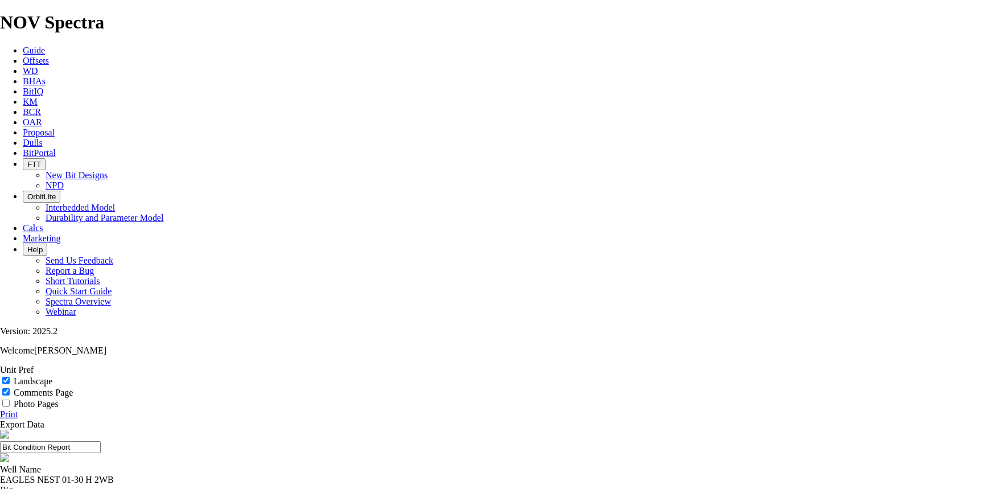
click at [10, 388] on input "Comments Page" at bounding box center [5, 391] width 7 height 7
checkbox input "false"
click at [18, 409] on link "Print" at bounding box center [9, 414] width 18 height 10
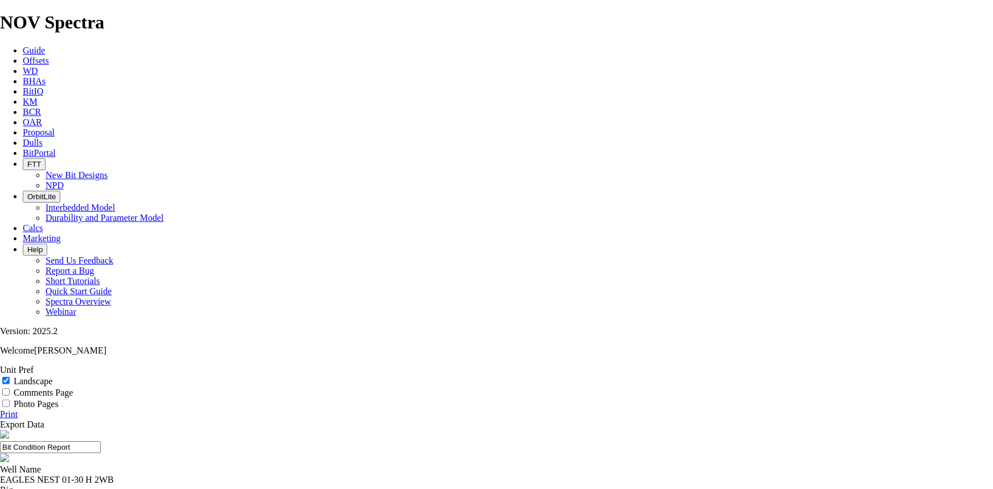
click at [358, 474] on div "EAGLES NEST 01-30 H 2WB" at bounding box center [496, 479] width 993 height 10
click at [361, 474] on div "EAGLES NEST 01-30 H 2WB" at bounding box center [496, 479] width 993 height 10
click at [18, 409] on link "Print" at bounding box center [9, 414] width 18 height 10
click at [41, 107] on link "BCR" at bounding box center [32, 112] width 18 height 10
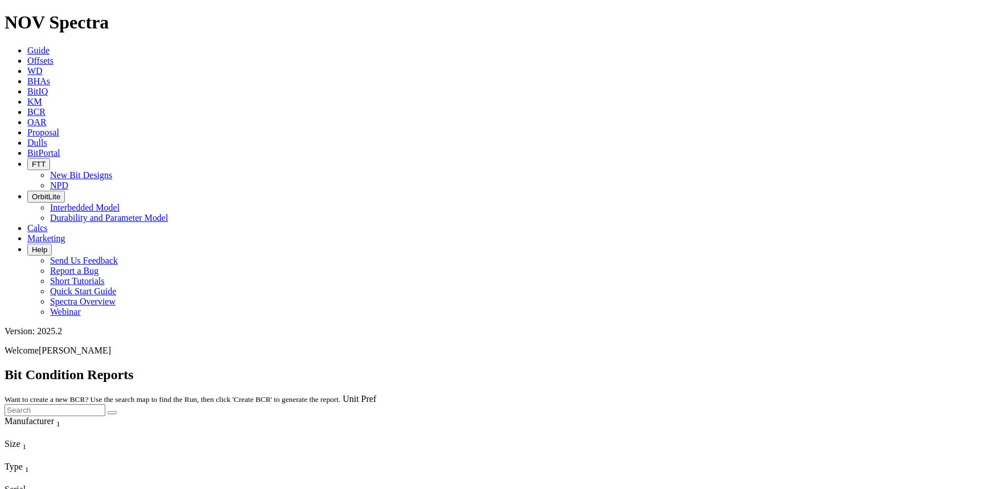
click at [105, 404] on input "text" at bounding box center [55, 410] width 101 height 12
click at [108, 411] on button "submit" at bounding box center [112, 412] width 9 height 3
click at [112, 412] on icon "submit" at bounding box center [112, 412] width 0 height 0
drag, startPoint x: 910, startPoint y: 55, endPoint x: 790, endPoint y: 51, distance: 120.1
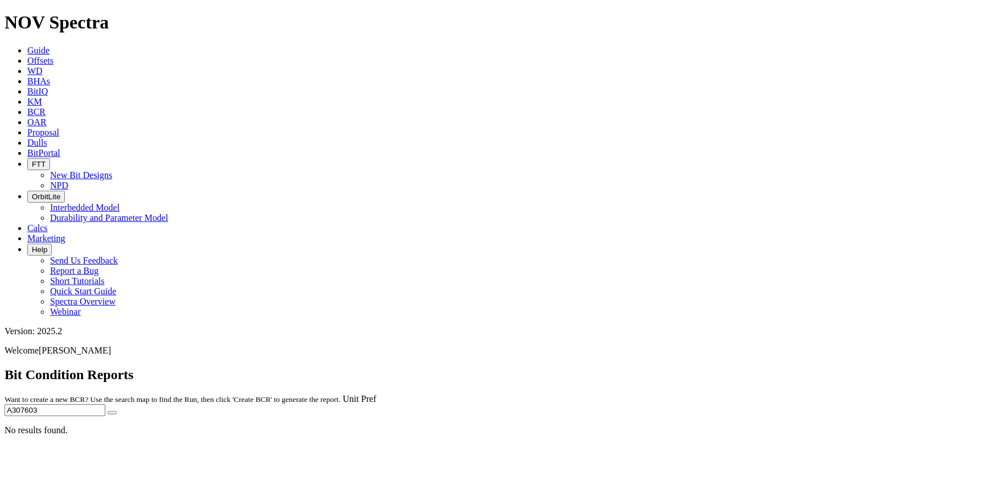
click at [790, 394] on span "Unit Pref A307603" at bounding box center [497, 405] width 984 height 22
click at [811, 425] on div "No results found." at bounding box center [497, 430] width 984 height 10
drag, startPoint x: 897, startPoint y: 44, endPoint x: 798, endPoint y: 40, distance: 98.5
click at [798, 367] on div "Bit Condition Reports Want to create a new BCR? Use the search map to find the …" at bounding box center [497, 391] width 984 height 49
click at [105, 404] on input "A307603" at bounding box center [55, 410] width 101 height 12
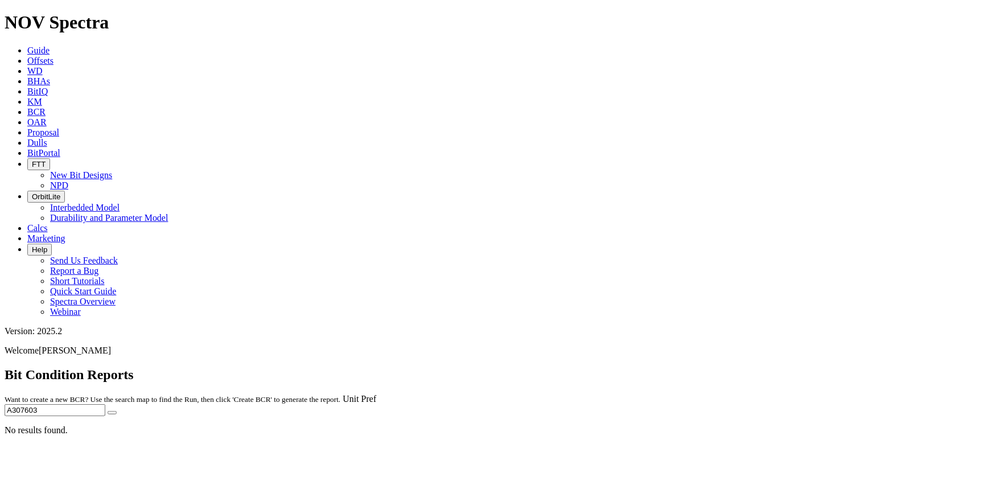
drag, startPoint x: 862, startPoint y: 50, endPoint x: 792, endPoint y: 46, distance: 69.5
click at [792, 394] on span "Unit Pref A307603" at bounding box center [497, 405] width 984 height 22
type input "A317138"
click at [108, 411] on button "submit" at bounding box center [112, 412] width 9 height 3
click at [27, 56] on icon at bounding box center [27, 61] width 0 height 10
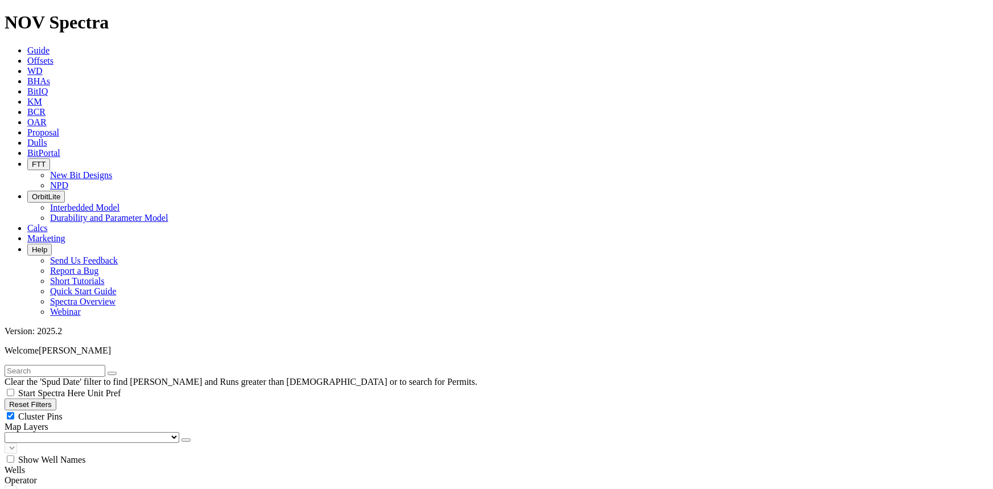
click at [105, 365] on input "text" at bounding box center [55, 371] width 101 height 12
click at [132, 365] on div "Clear the 'Spud Date' filter to find [PERSON_NAME] and Runs greater than [DEMOG…" at bounding box center [497, 376] width 984 height 22
click at [105, 365] on input "text" at bounding box center [55, 371] width 101 height 12
type input "A307603"
click at [119, 371] on button "submit" at bounding box center [123, 372] width 9 height 3
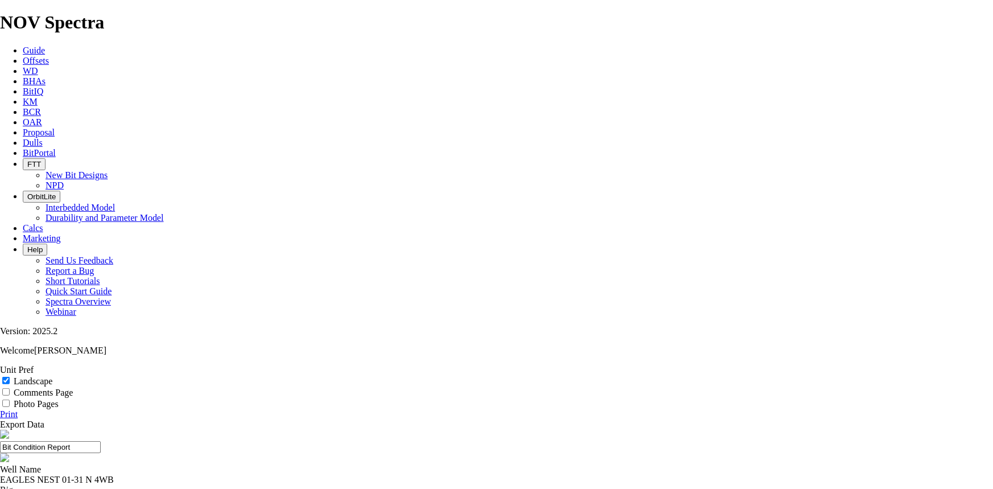
click at [18, 409] on link "Print" at bounding box center [9, 414] width 18 height 10
click at [49, 56] on span "Offsets" at bounding box center [36, 61] width 26 height 10
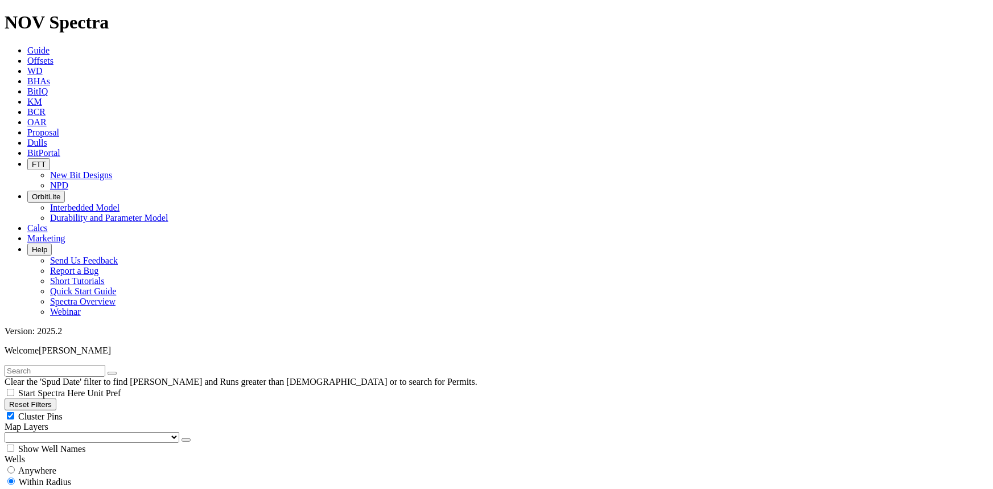
click at [105, 365] on input "text" at bounding box center [55, 371] width 101 height 12
type input "A307029"
click at [119, 371] on button "submit" at bounding box center [123, 372] width 9 height 3
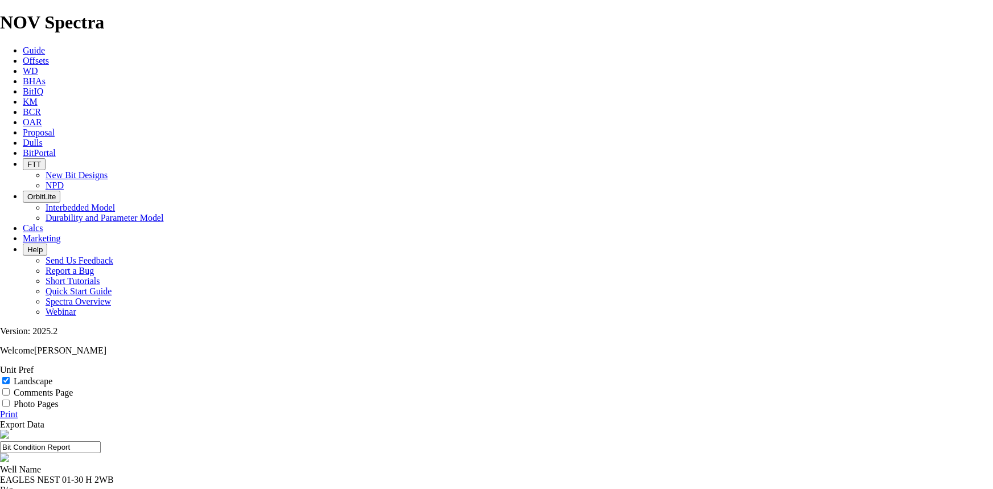
click at [18, 409] on link "Print" at bounding box center [9, 414] width 18 height 10
click at [49, 56] on span "Offsets" at bounding box center [36, 61] width 26 height 10
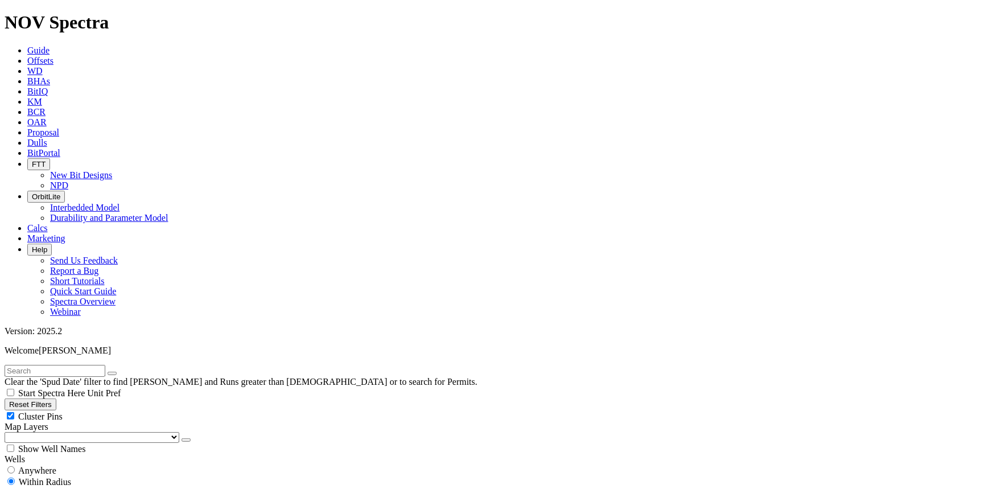
click at [105, 365] on input "text" at bounding box center [55, 371] width 101 height 12
type input "A317138"
click at [119, 371] on button "submit" at bounding box center [123, 372] width 9 height 3
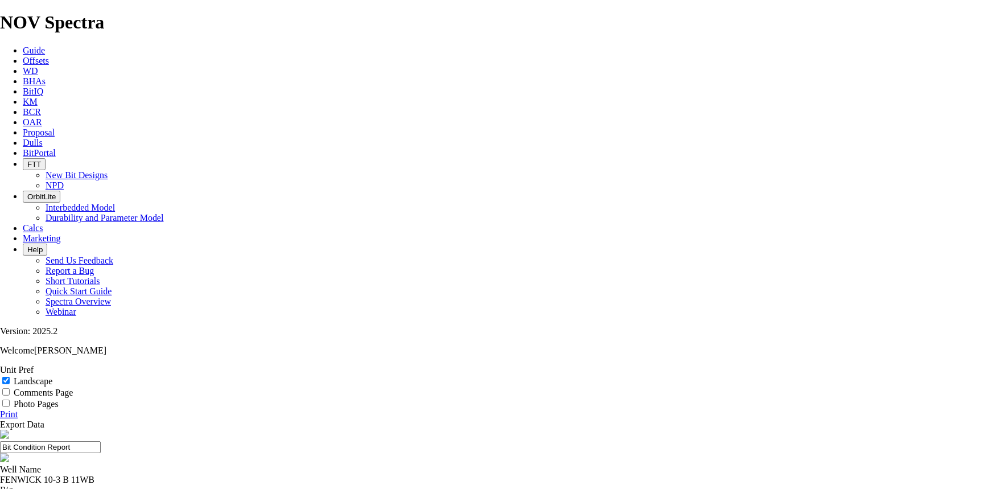
click at [18, 409] on link "Print" at bounding box center [9, 414] width 18 height 10
click at [49, 56] on span "Offsets" at bounding box center [36, 61] width 26 height 10
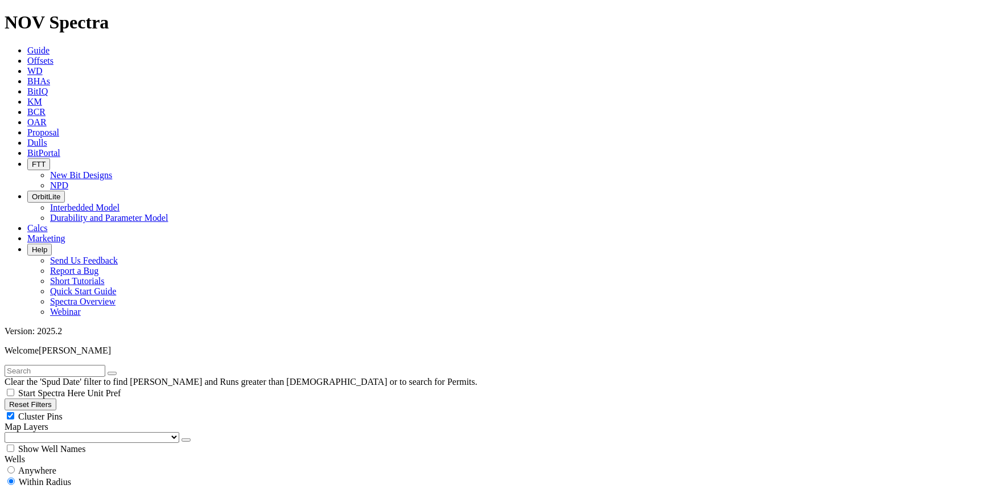
click at [77, 365] on input "text" at bounding box center [55, 371] width 101 height 12
click at [66, 365] on input "text" at bounding box center [55, 371] width 101 height 12
type input "A308789"
click at [119, 371] on button "submit" at bounding box center [123, 372] width 9 height 3
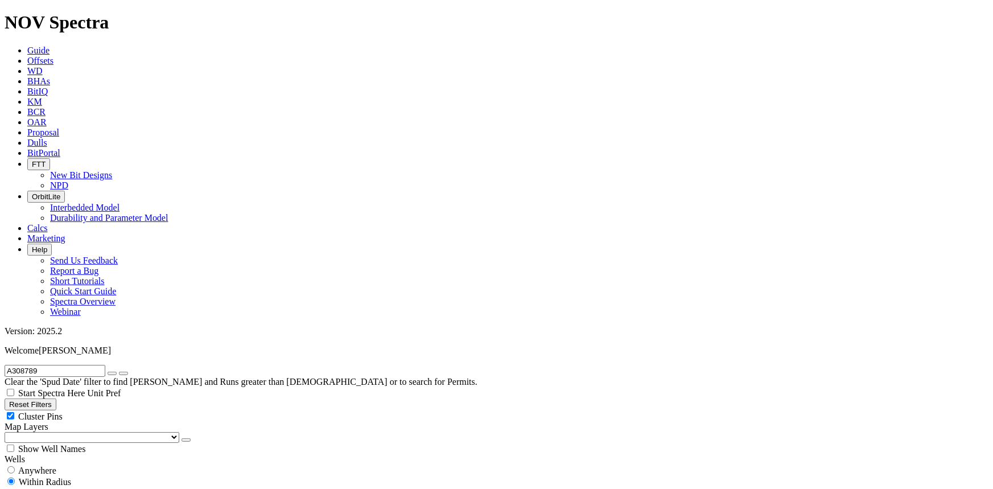
scroll to position [362, 0]
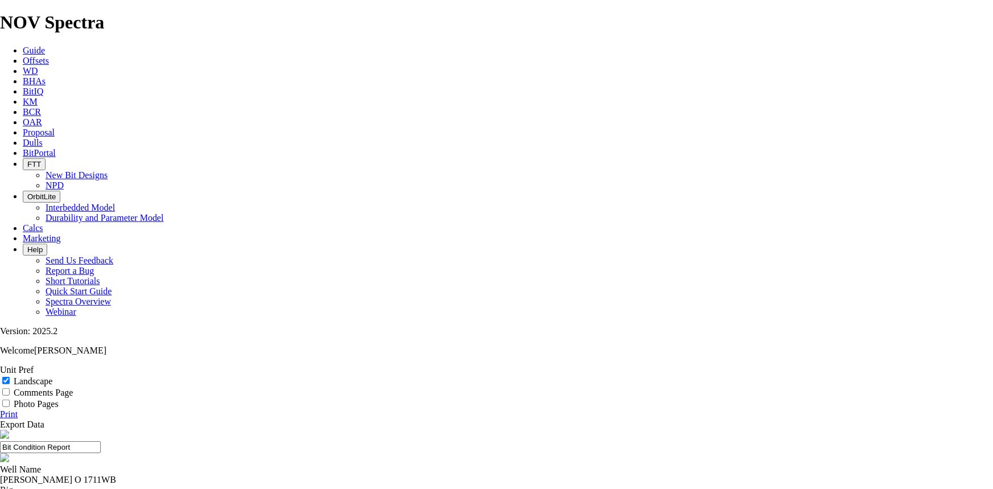
click at [18, 409] on link "Print" at bounding box center [9, 414] width 18 height 10
click at [49, 56] on span "Offsets" at bounding box center [36, 61] width 26 height 10
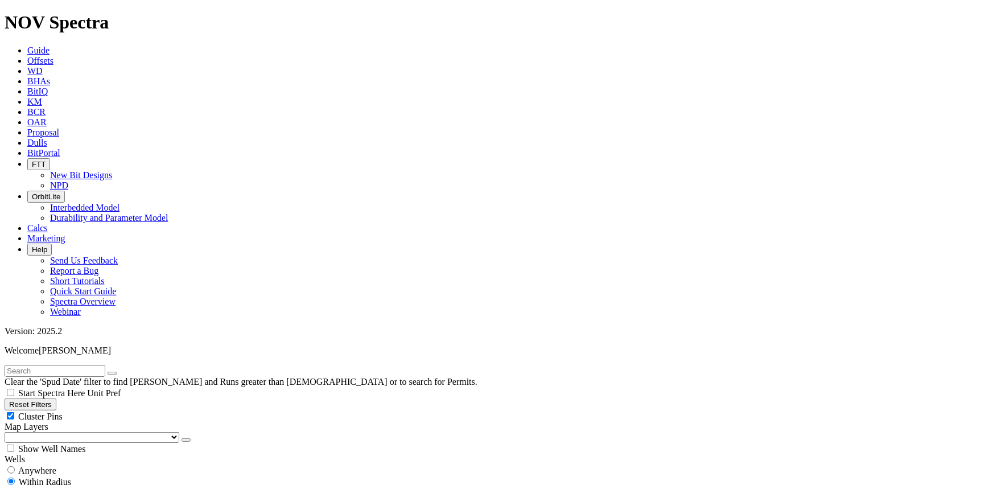
click at [105, 365] on input "text" at bounding box center [55, 371] width 101 height 12
type input "A310189"
click at [119, 371] on button "submit" at bounding box center [123, 372] width 9 height 3
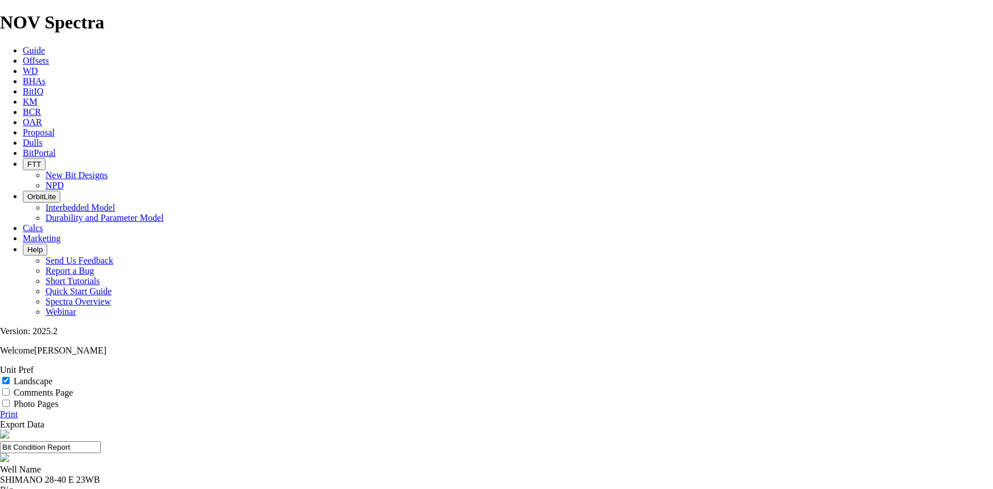
click at [18, 409] on link "Print" at bounding box center [9, 414] width 18 height 10
click at [49, 56] on span "Offsets" at bounding box center [36, 61] width 26 height 10
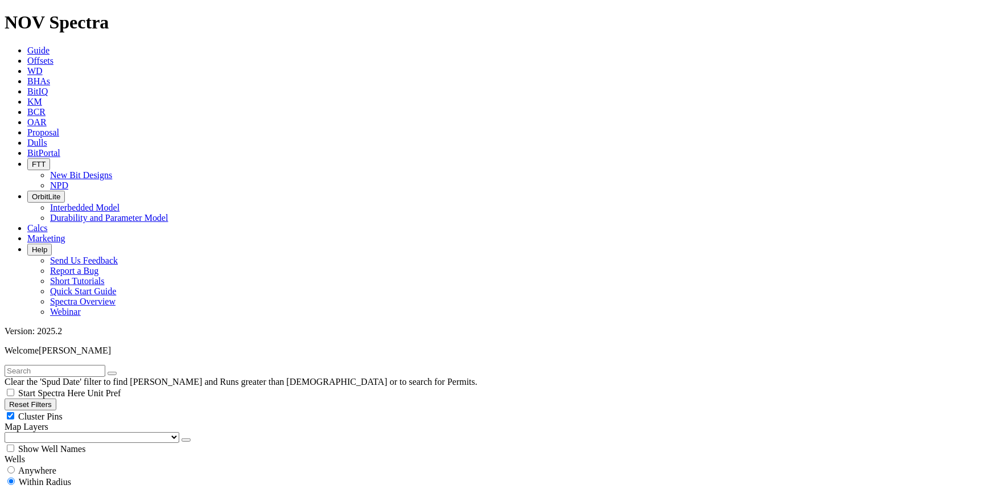
click at [105, 365] on input "text" at bounding box center [55, 371] width 101 height 12
type input "A306513"
click at [119, 371] on button "submit" at bounding box center [123, 372] width 9 height 3
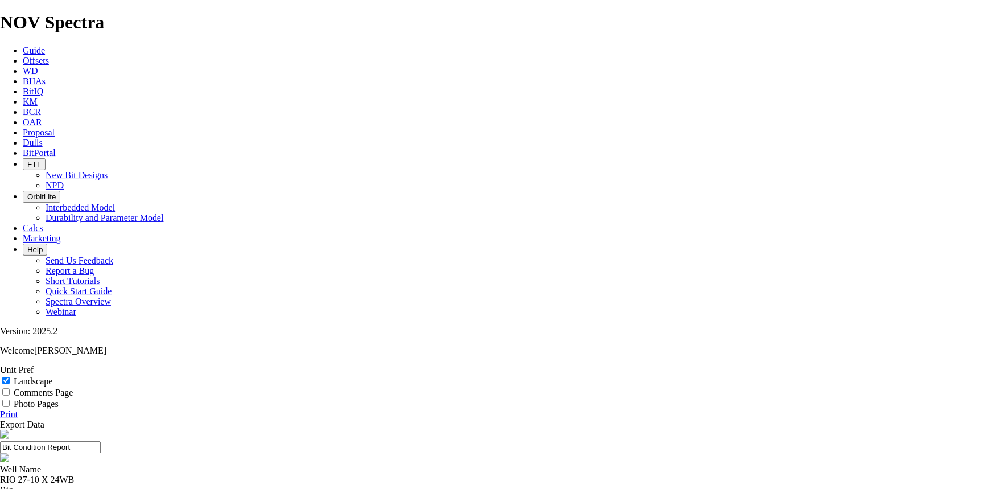
click at [18, 409] on link "Print" at bounding box center [9, 414] width 18 height 10
click at [49, 56] on span "Offsets" at bounding box center [36, 61] width 26 height 10
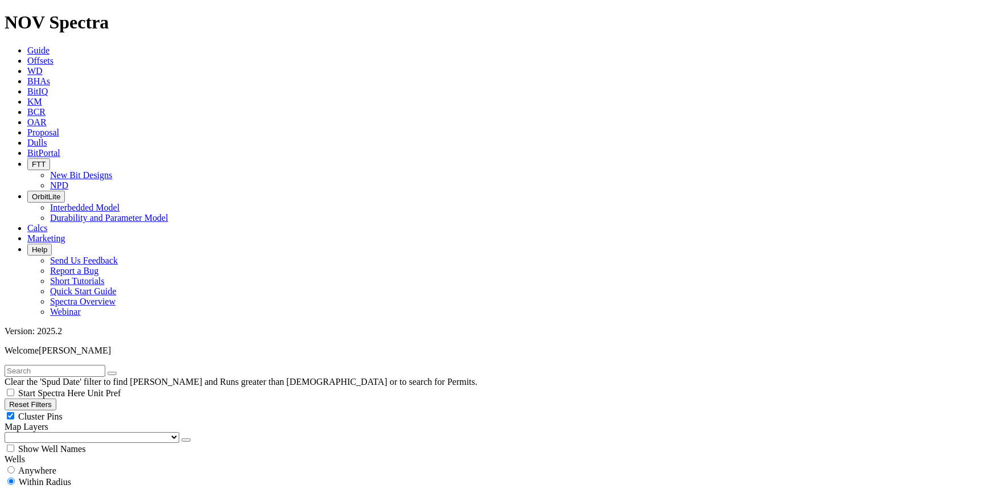
click at [85, 365] on input "text" at bounding box center [55, 371] width 101 height 12
click at [82, 365] on input "text" at bounding box center [55, 371] width 101 height 12
type input "A313531"
click at [119, 371] on button "submit" at bounding box center [123, 372] width 9 height 3
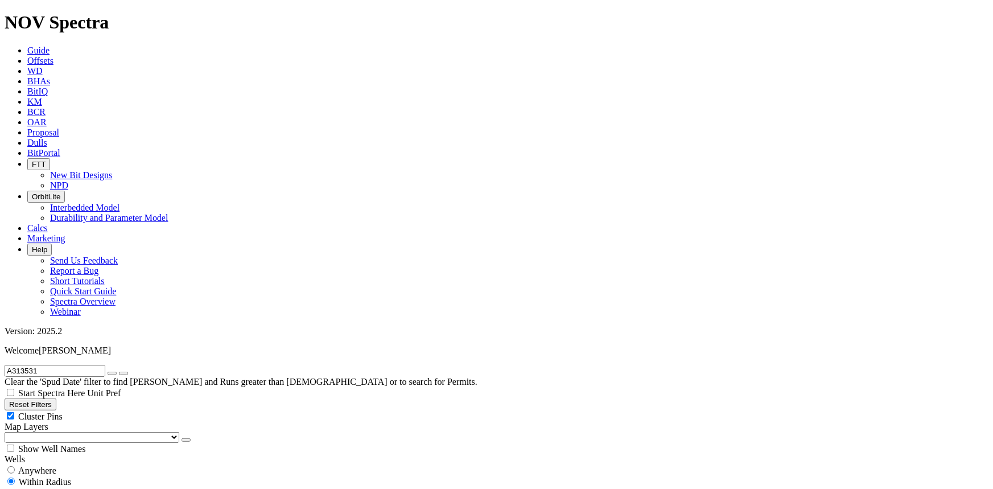
scroll to position [155, 0]
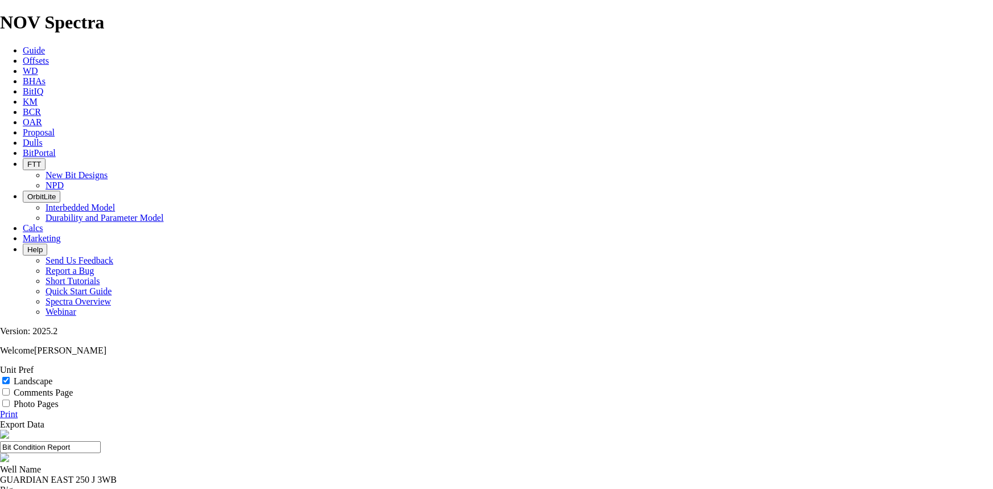
click at [18, 409] on link "Print" at bounding box center [9, 414] width 18 height 10
click at [23, 56] on icon at bounding box center [23, 61] width 0 height 10
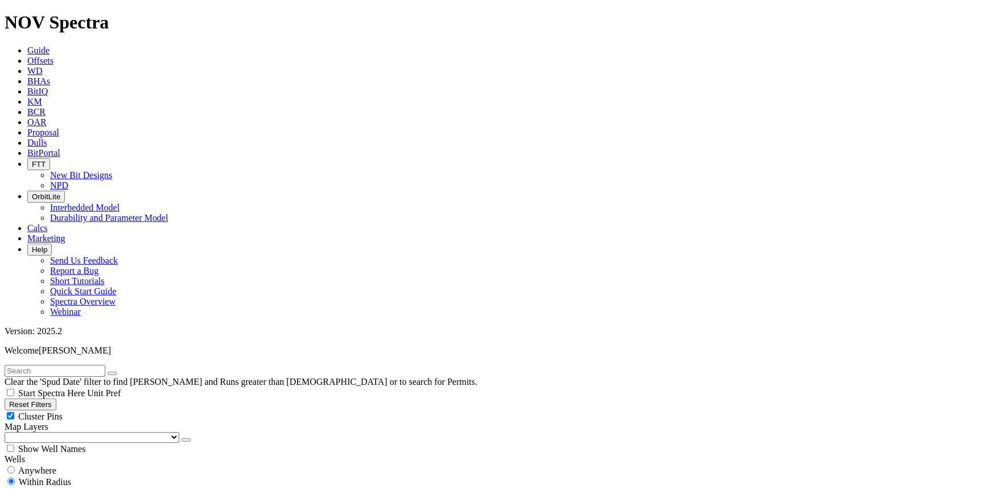
click at [105, 365] on input "text" at bounding box center [55, 371] width 101 height 12
type input "A08632"
click at [119, 371] on button "submit" at bounding box center [123, 372] width 9 height 3
click at [16, 365] on input "A08632" at bounding box center [55, 371] width 101 height 12
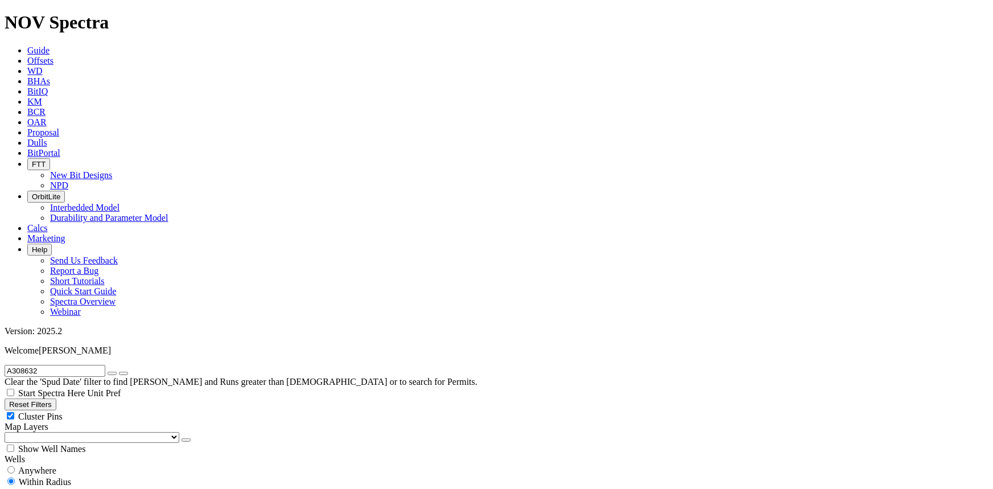
type input "A308632"
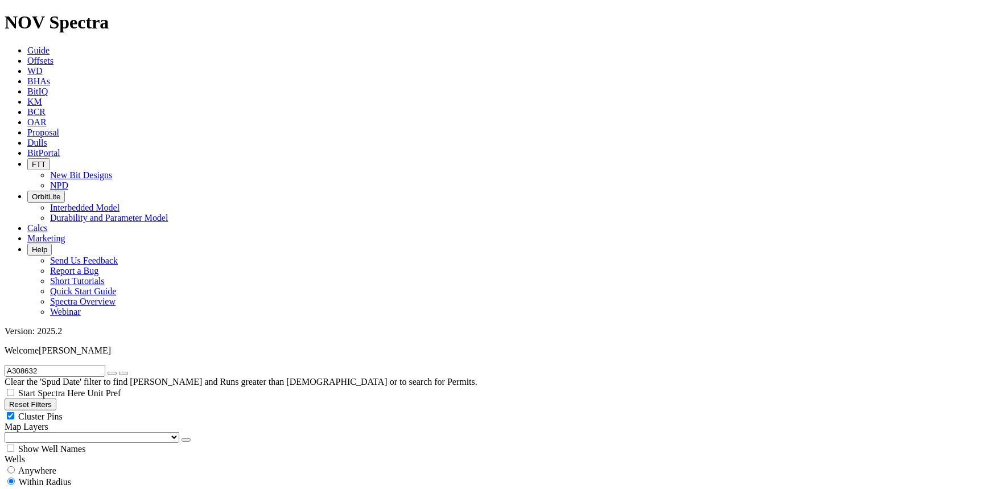
click at [112, 373] on icon "button" at bounding box center [112, 373] width 0 height 0
click at [102, 365] on input "text" at bounding box center [55, 371] width 101 height 12
type input "A308311"
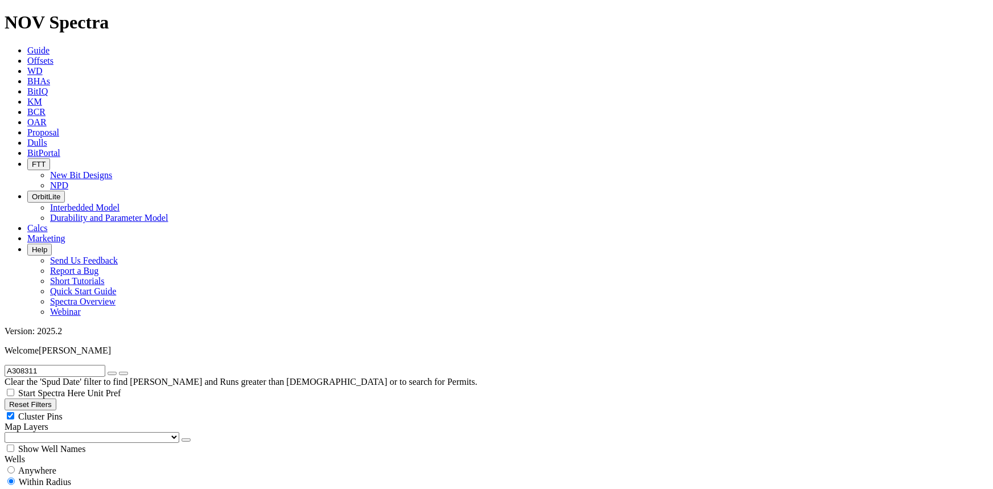
click at [119, 371] on button "submit" at bounding box center [123, 372] width 9 height 3
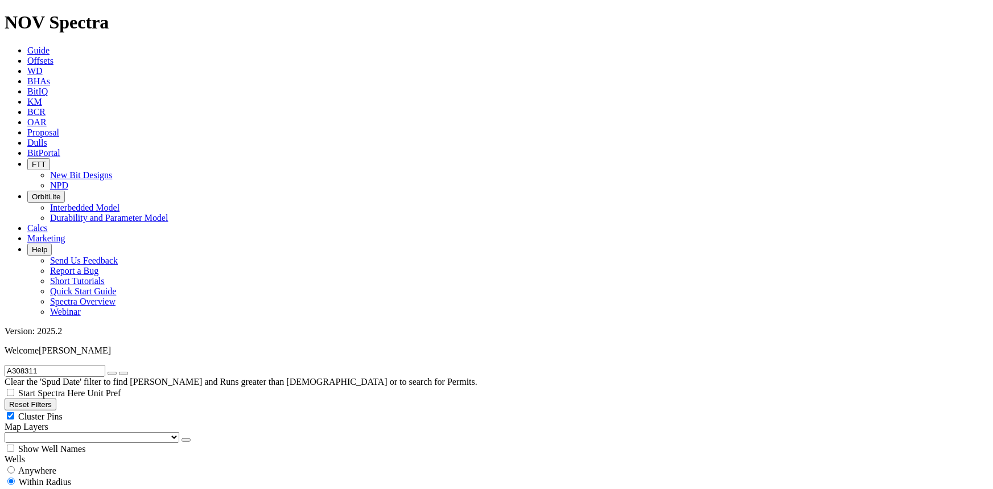
drag, startPoint x: 138, startPoint y: 52, endPoint x: 98, endPoint y: 51, distance: 39.3
click at [112, 373] on icon "button" at bounding box center [112, 373] width 0 height 0
click at [95, 365] on input "text" at bounding box center [55, 371] width 101 height 12
type input "A308162"
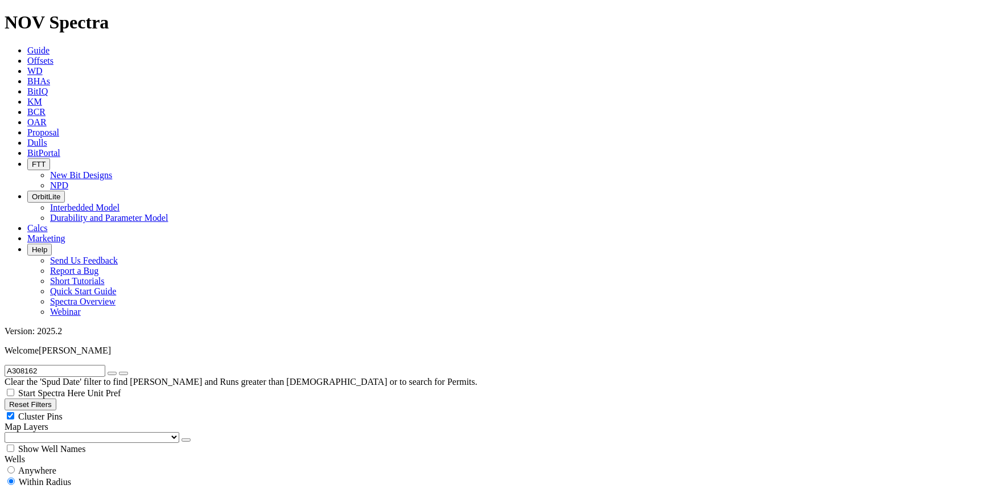
click at [119, 371] on button "submit" at bounding box center [123, 372] width 9 height 3
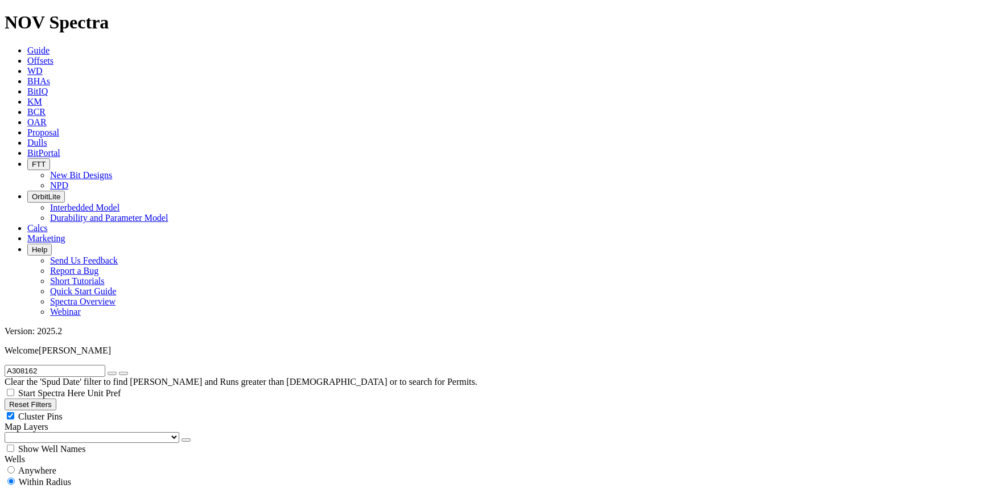
click at [112, 373] on icon "button" at bounding box center [112, 373] width 0 height 0
click at [73, 365] on input "text" at bounding box center [55, 371] width 101 height 12
type input "A314874"
click at [119, 371] on button "submit" at bounding box center [123, 372] width 9 height 3
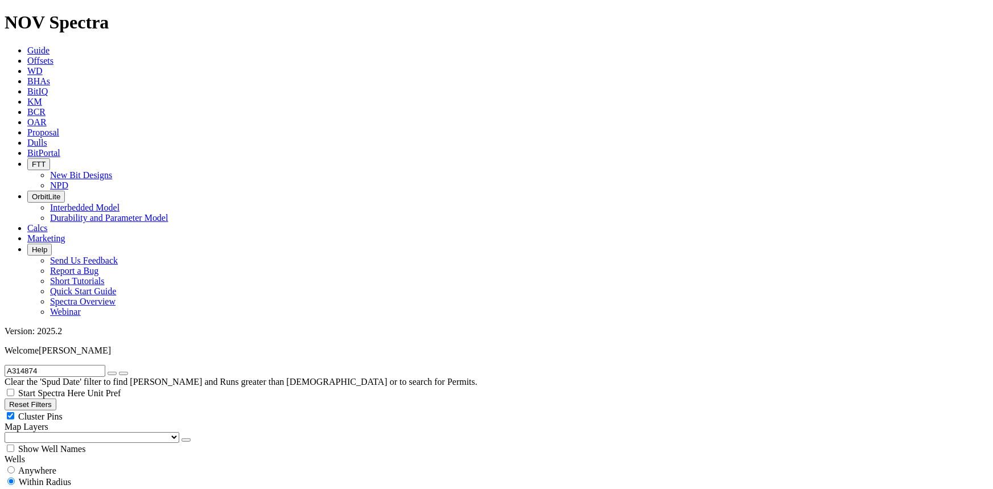
click at [117, 371] on button "button" at bounding box center [112, 372] width 9 height 3
click at [105, 365] on input "text" at bounding box center [55, 371] width 101 height 12
type input "A316255"
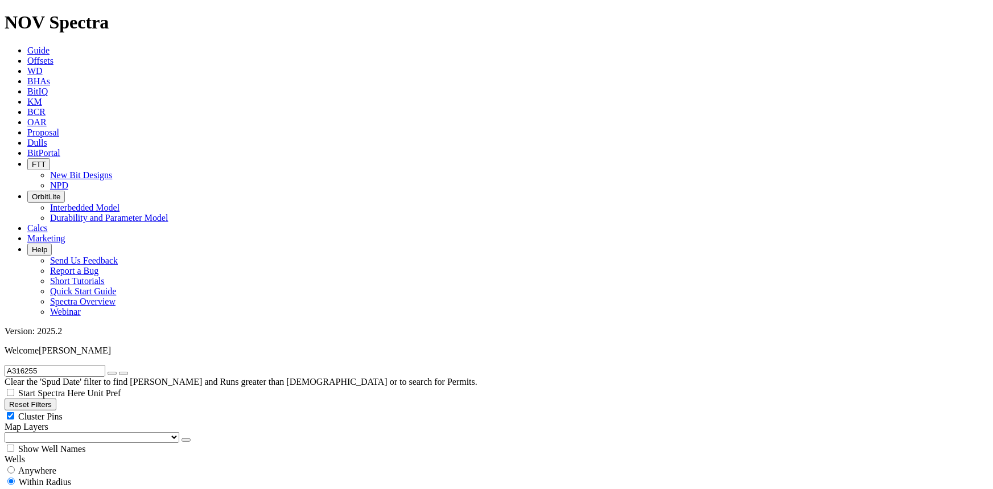
click at [119, 371] on button "submit" at bounding box center [123, 372] width 9 height 3
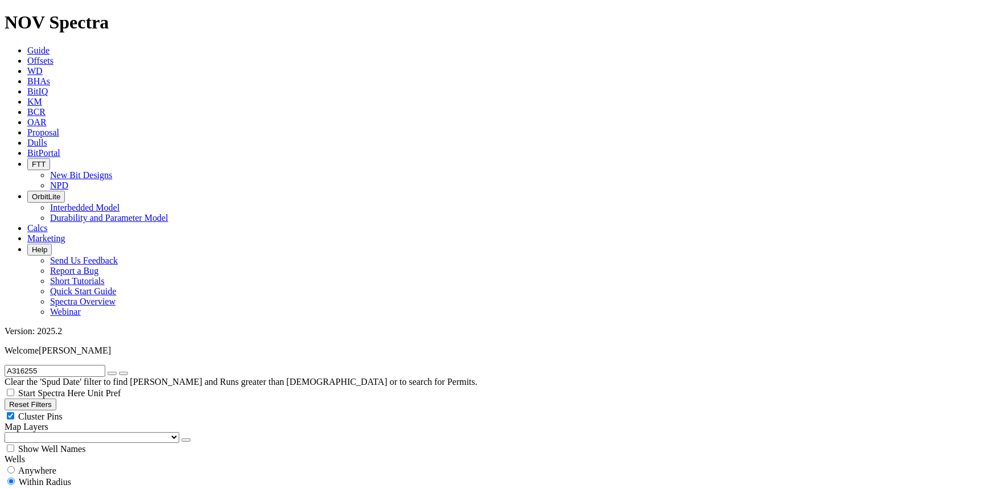
click at [117, 371] on button "button" at bounding box center [112, 372] width 9 height 3
click at [105, 365] on input "text" at bounding box center [55, 371] width 101 height 12
type input "A313809"
click at [119, 371] on button "submit" at bounding box center [123, 372] width 9 height 3
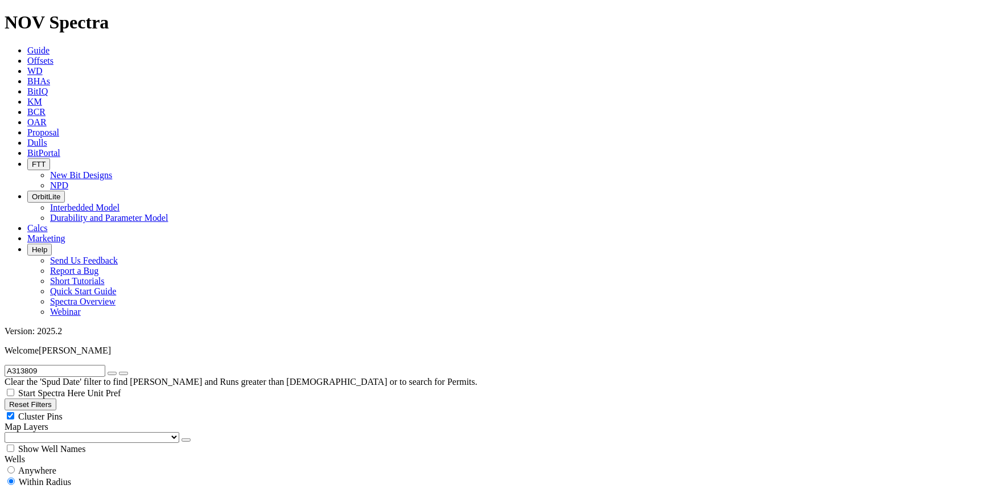
scroll to position [152, 0]
click at [117, 371] on button "button" at bounding box center [112, 372] width 9 height 3
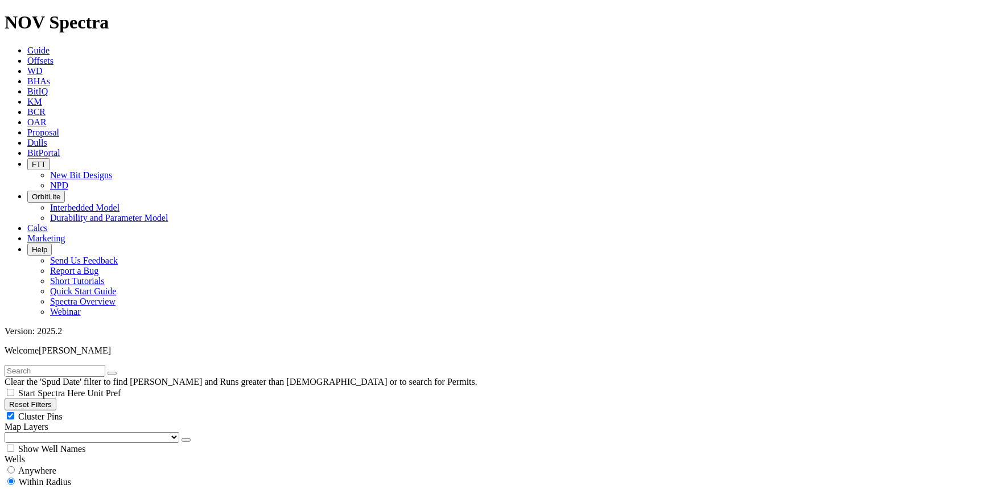
click at [105, 365] on input "text" at bounding box center [55, 371] width 101 height 12
type input "A306067"
click at [119, 371] on button "submit" at bounding box center [123, 372] width 9 height 3
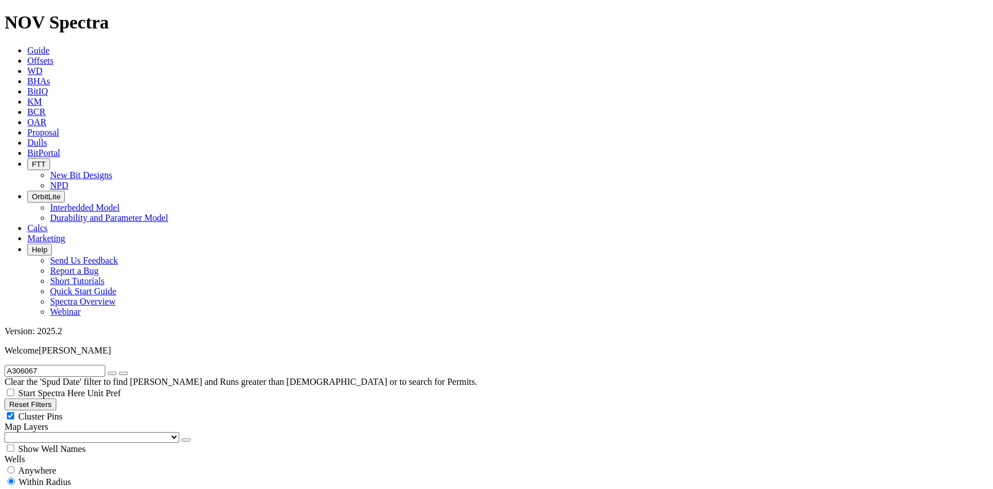
click at [112, 373] on icon "button" at bounding box center [112, 373] width 0 height 0
click at [105, 365] on input "text" at bounding box center [55, 371] width 101 height 12
type input "A310696"
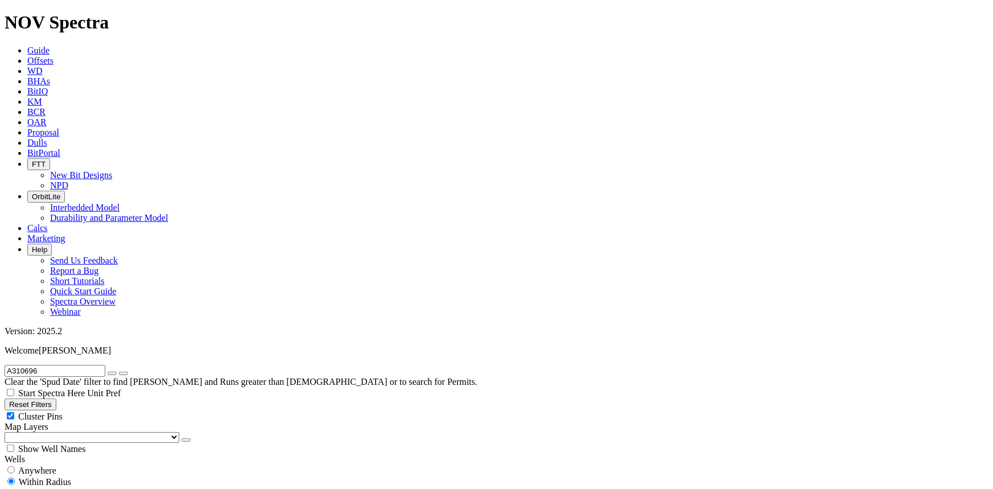
drag, startPoint x: 878, startPoint y: 85, endPoint x: 864, endPoint y: 85, distance: 14.8
click at [112, 373] on icon "button" at bounding box center [112, 373] width 0 height 0
click at [105, 365] on input "text" at bounding box center [55, 371] width 101 height 12
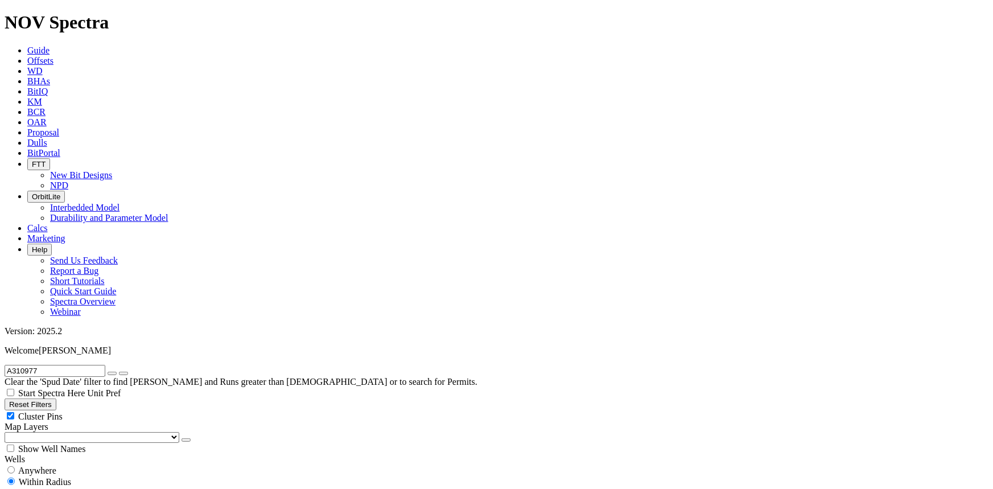
type input "A310977"
click at [119, 371] on button "submit" at bounding box center [123, 372] width 9 height 3
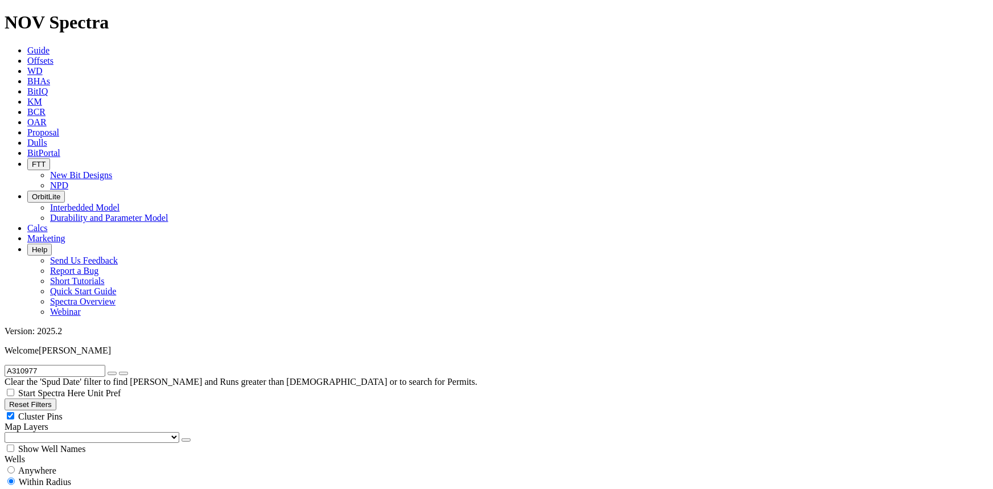
click at [112, 373] on icon "button" at bounding box center [112, 373] width 0 height 0
click at [105, 365] on input "text" at bounding box center [55, 371] width 101 height 12
type input "A304486"
click at [119, 371] on button "submit" at bounding box center [123, 372] width 9 height 3
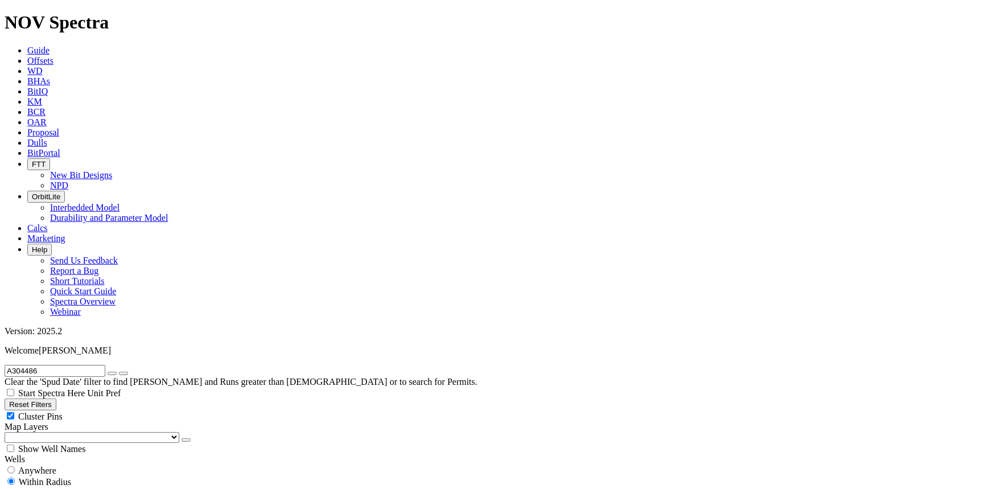
scroll to position [414, 0]
click at [112, 373] on icon "button" at bounding box center [112, 373] width 0 height 0
click at [105, 365] on input "text" at bounding box center [55, 371] width 101 height 12
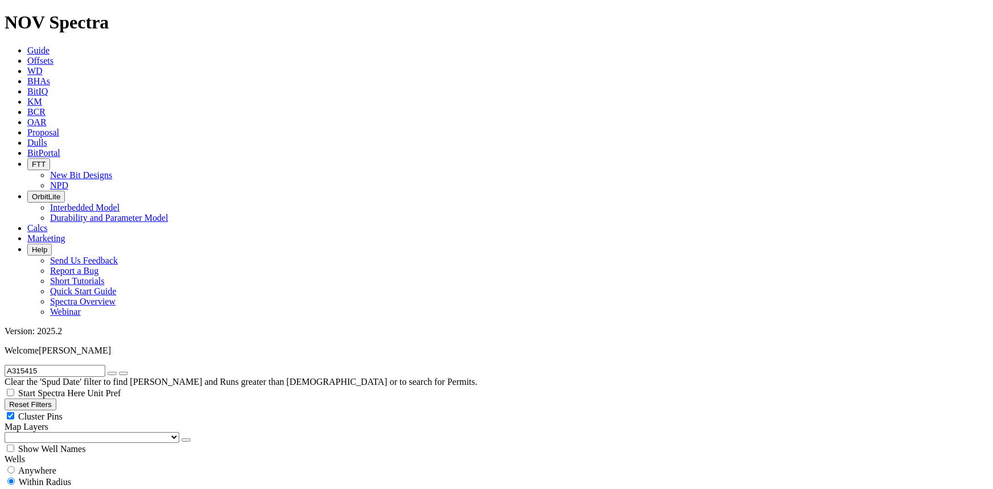
type input "A315415"
click at [119, 371] on button "submit" at bounding box center [123, 372] width 9 height 3
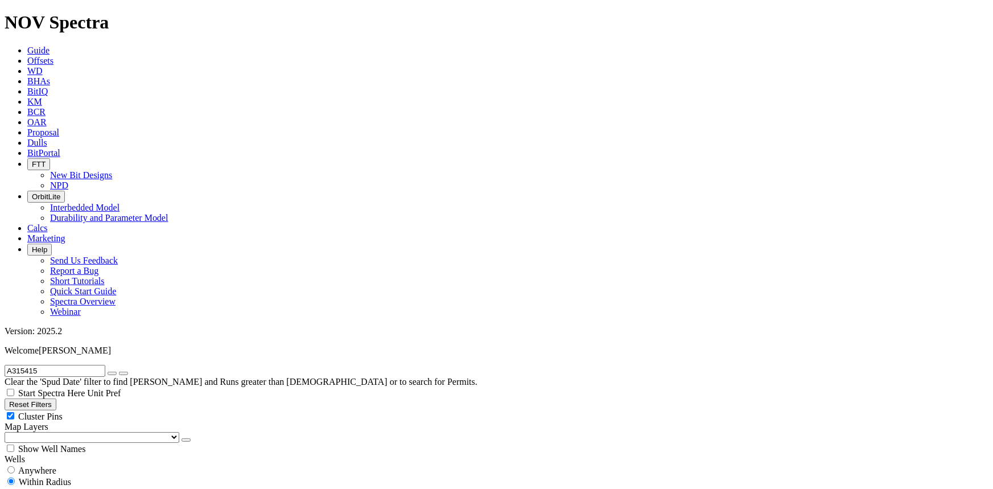
click at [112, 373] on icon "button" at bounding box center [112, 373] width 0 height 0
click at [105, 365] on input "text" at bounding box center [55, 371] width 101 height 12
type input "A308772"
click at [119, 371] on button "submit" at bounding box center [123, 372] width 9 height 3
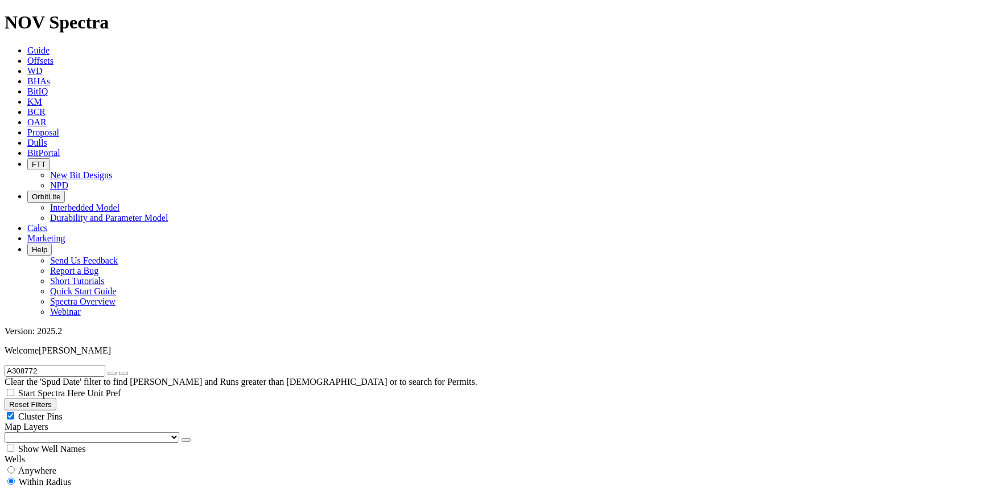
click at [117, 371] on button "button" at bounding box center [112, 372] width 9 height 3
click at [105, 365] on input "text" at bounding box center [55, 371] width 101 height 12
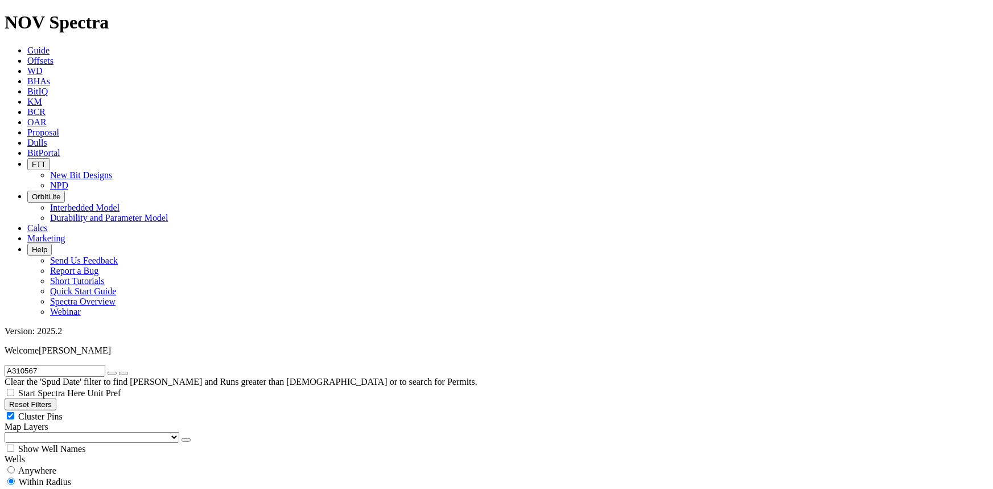
type input "A310567"
click at [119, 371] on button "submit" at bounding box center [123, 372] width 9 height 3
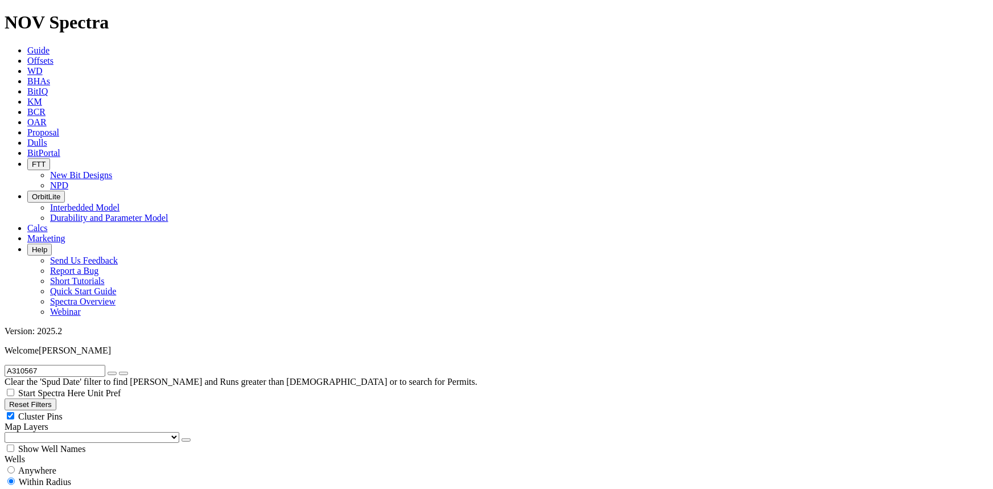
click at [112, 373] on icon "button" at bounding box center [112, 373] width 0 height 0
click at [105, 365] on input "text" at bounding box center [55, 371] width 101 height 12
type input "A308789"
click at [119, 371] on button "submit" at bounding box center [123, 372] width 9 height 3
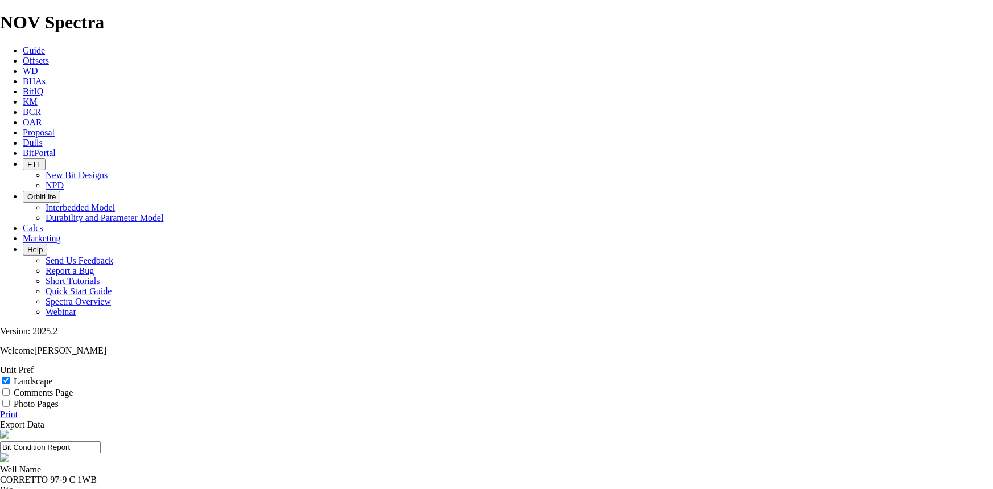
click at [18, 409] on link "Print" at bounding box center [9, 414] width 18 height 10
drag, startPoint x: 973, startPoint y: 110, endPoint x: 110, endPoint y: 319, distance: 887.8
click at [18, 409] on link "Print" at bounding box center [9, 414] width 18 height 10
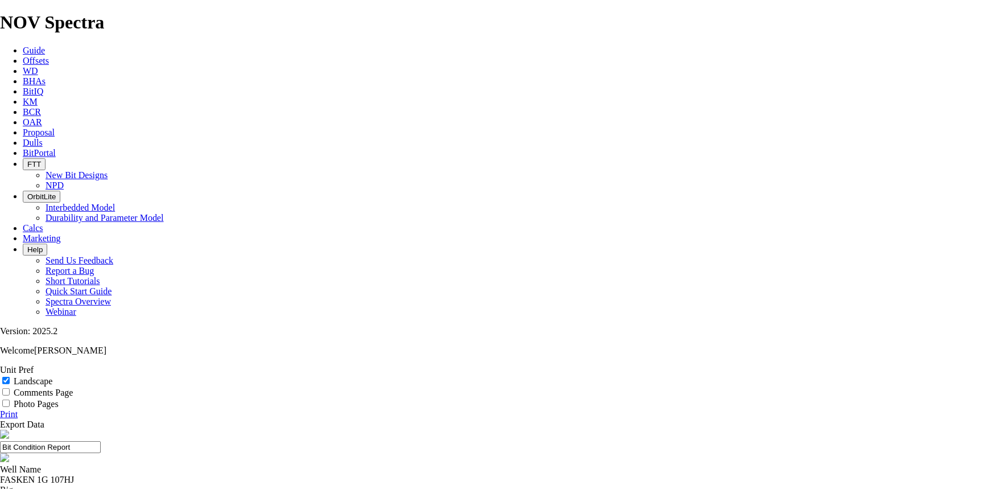
click at [18, 409] on link "Print" at bounding box center [9, 414] width 18 height 10
